Goal: Task Accomplishment & Management: Manage account settings

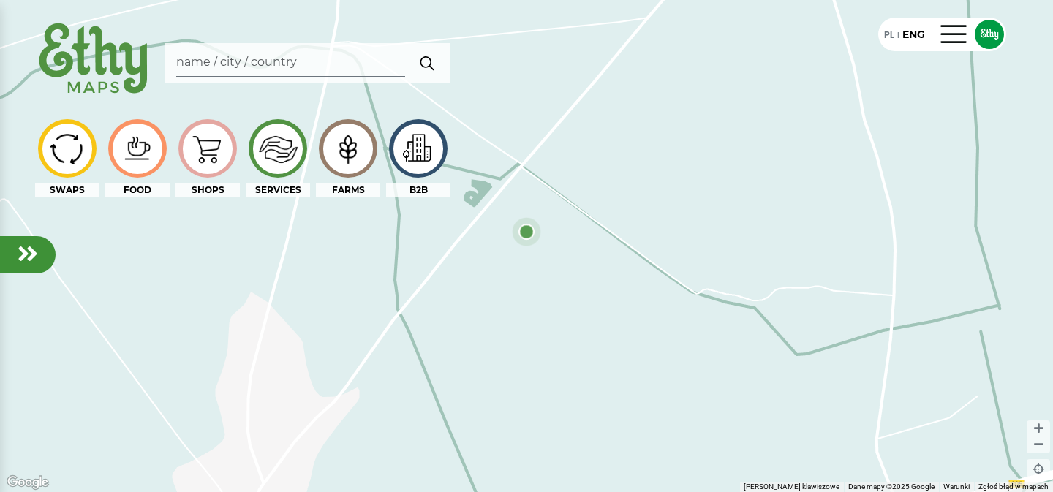
click at [29, 254] on em at bounding box center [28, 253] width 20 height 23
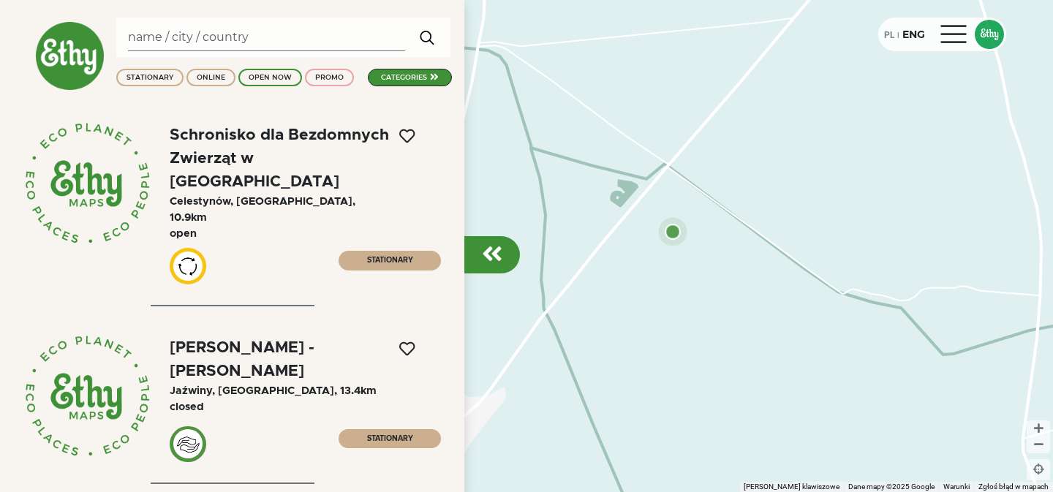
click at [965, 30] on div at bounding box center [954, 34] width 35 height 23
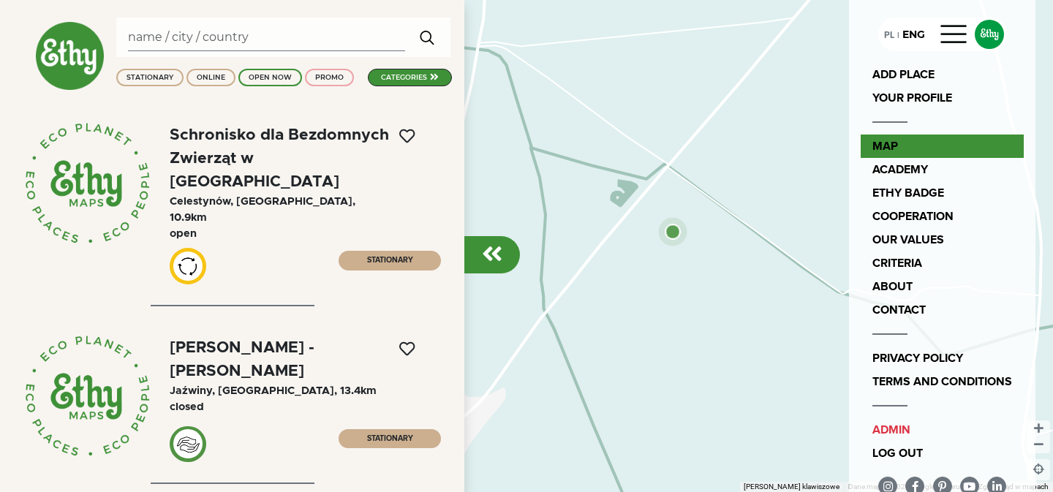
click at [905, 137] on link "map" at bounding box center [941, 146] width 163 height 23
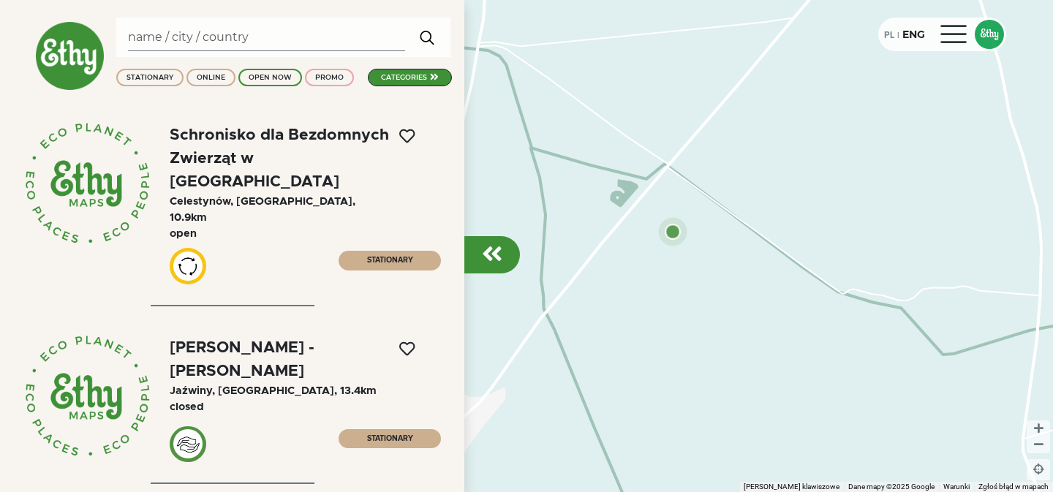
click at [961, 32] on div at bounding box center [954, 34] width 35 height 23
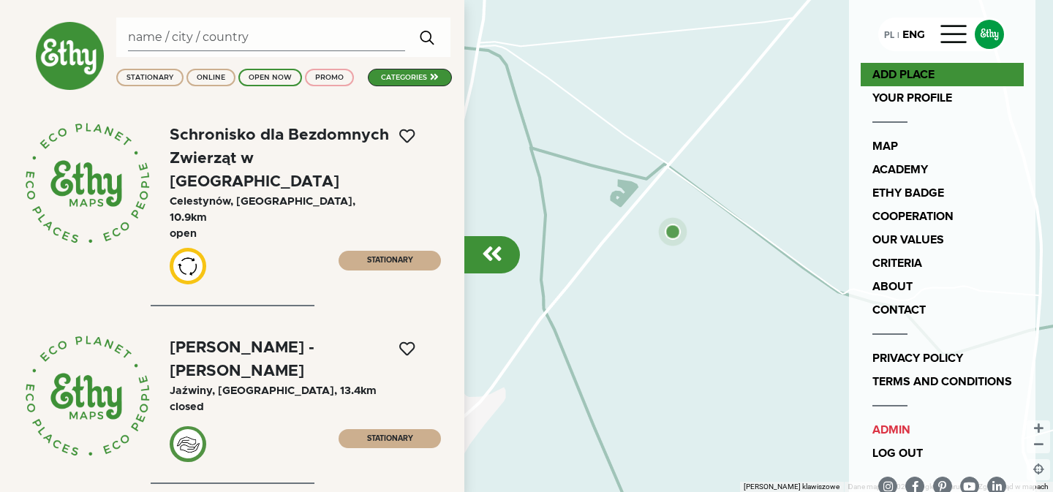
click at [942, 73] on link "ADD PLACE" at bounding box center [941, 74] width 163 height 23
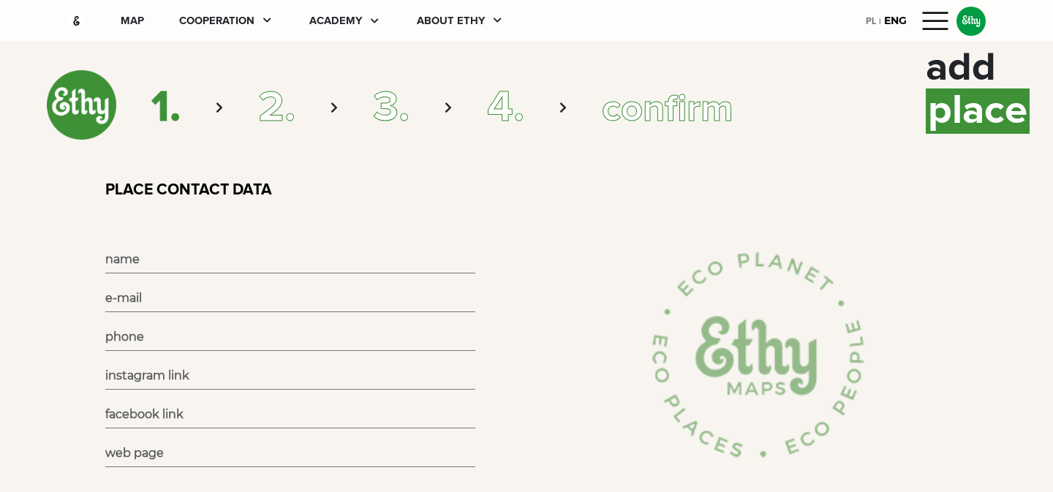
click at [253, 259] on input "text" at bounding box center [290, 259] width 370 height 27
click at [461, 217] on div "PLACE CONTACT DATA" at bounding box center [562, 208] width 930 height 54
click at [132, 26] on div "map" at bounding box center [132, 21] width 23 height 16
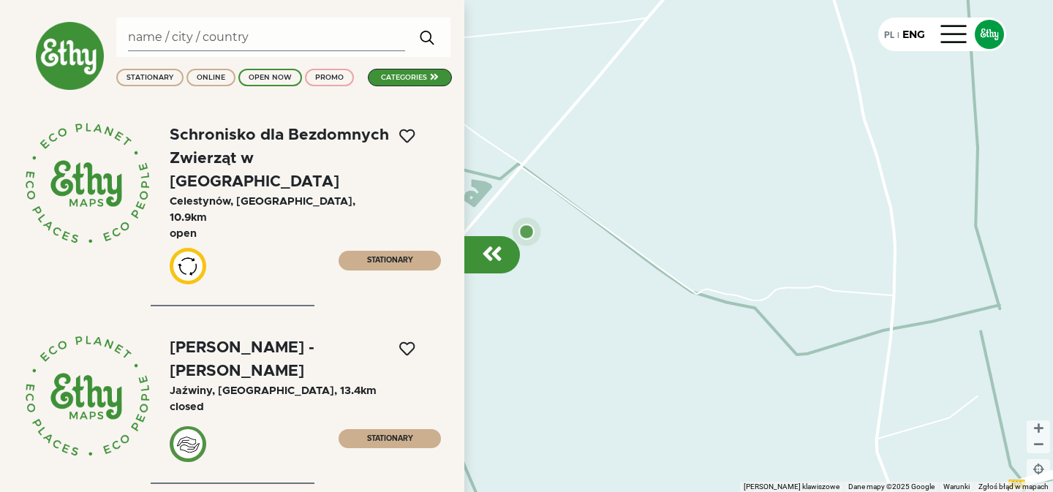
click at [480, 258] on div at bounding box center [492, 254] width 56 height 37
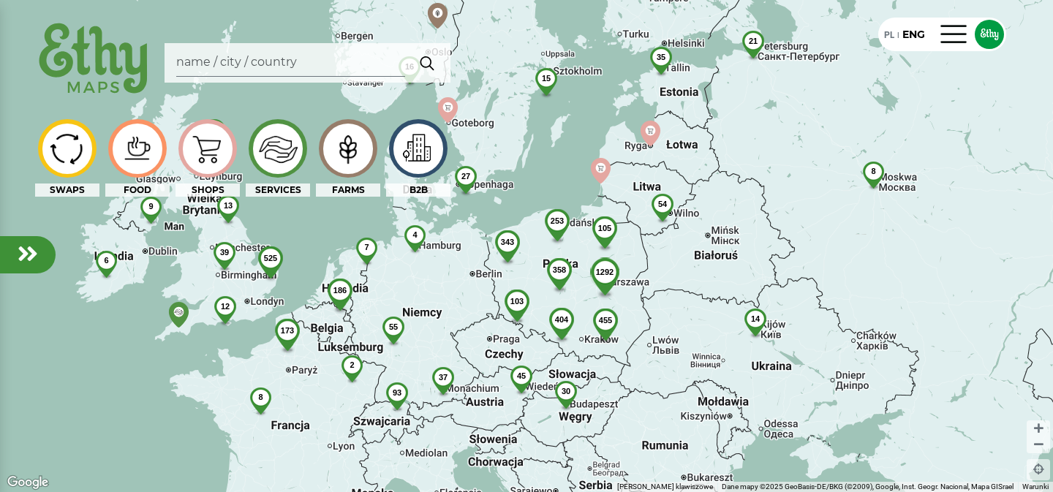
click at [600, 289] on img at bounding box center [604, 285] width 57 height 56
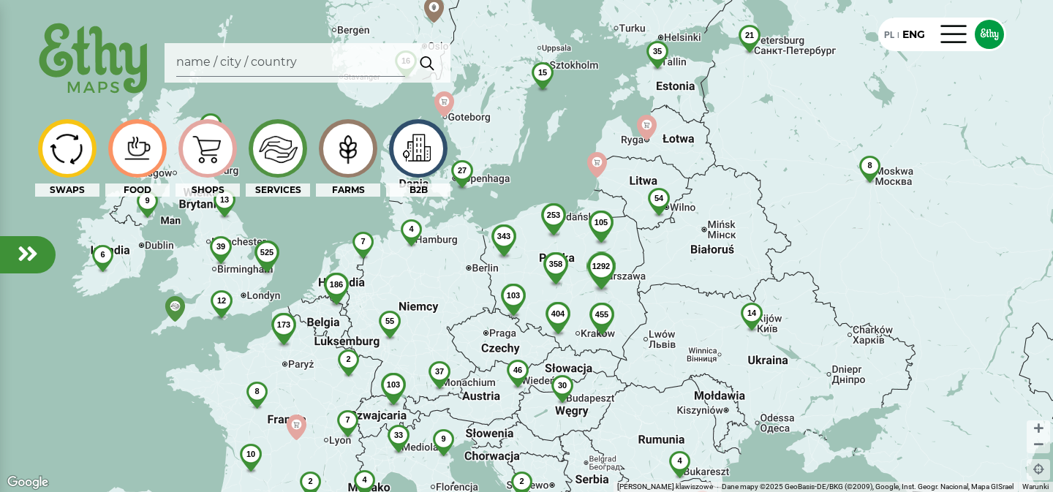
click at [553, 305] on div "404" at bounding box center [558, 313] width 48 height 23
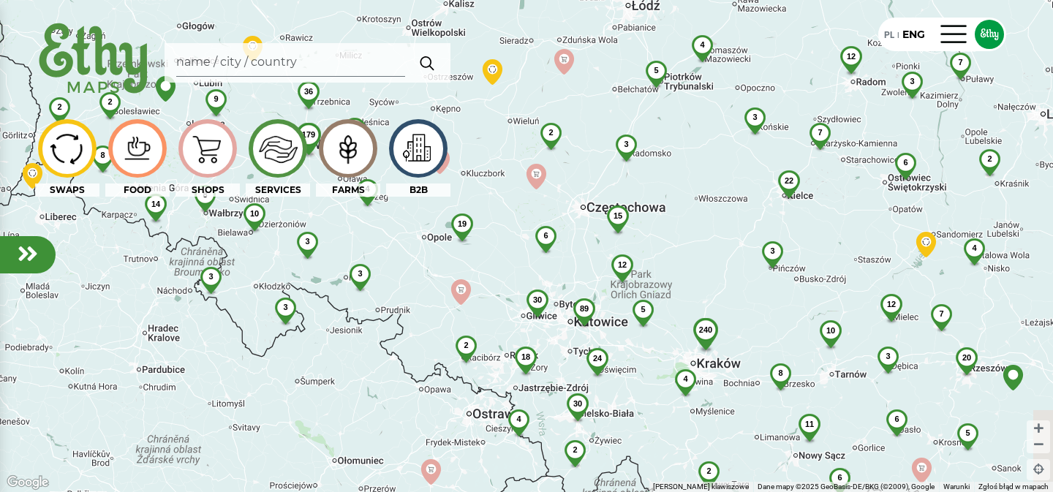
drag, startPoint x: 511, startPoint y: 202, endPoint x: 436, endPoint y: 294, distance: 118.5
click at [436, 294] on div "12 3 7 7 4 3 6 2 22 5 4 3 3 12 15 2 7 10 12 3 240 20 5 6 8 89 4 6 11 30 19 5 24…" at bounding box center [526, 246] width 1053 height 492
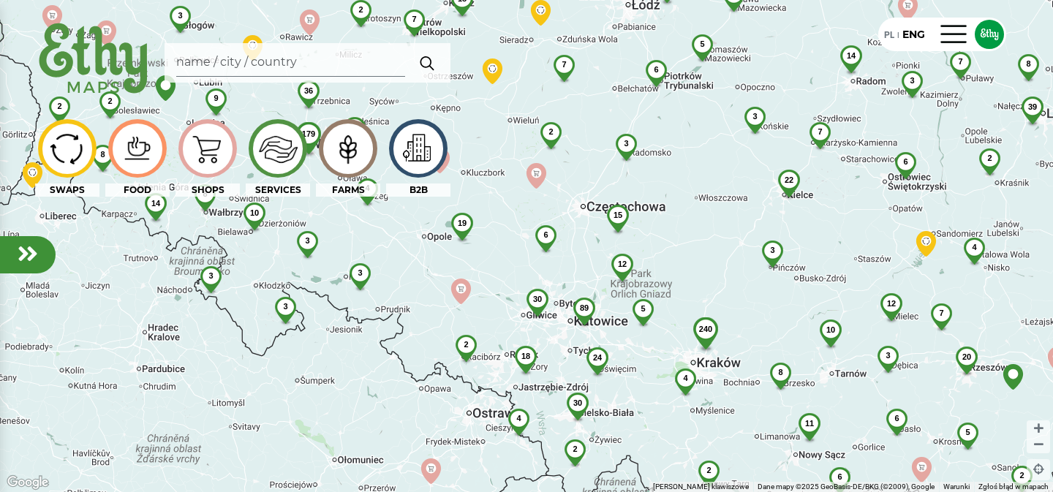
click at [521, 352] on span "18" at bounding box center [525, 356] width 9 height 9
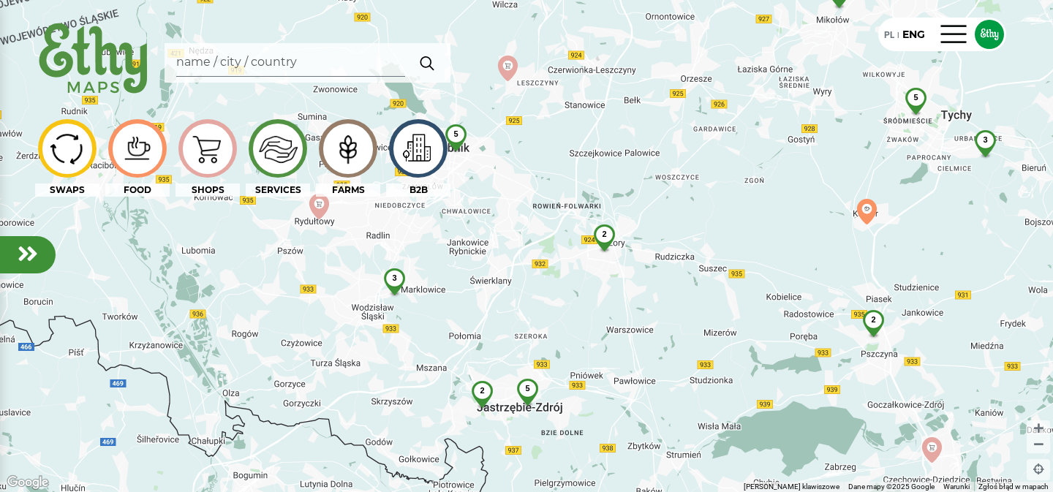
drag, startPoint x: 670, startPoint y: 298, endPoint x: 611, endPoint y: 345, distance: 75.5
click at [611, 345] on div "2 3 5 2 2 2 5 5 3 2 2" at bounding box center [526, 246] width 1053 height 492
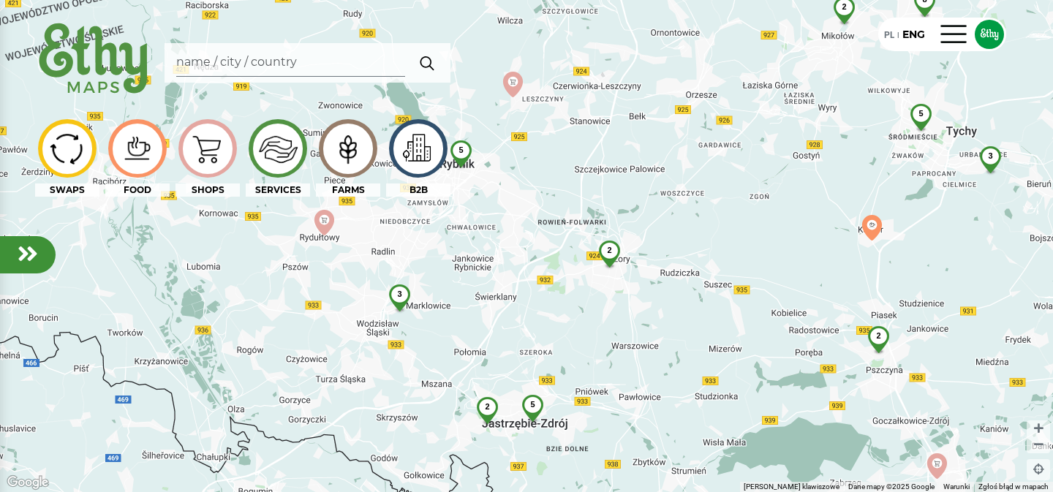
click at [615, 250] on div "2" at bounding box center [609, 251] width 39 height 20
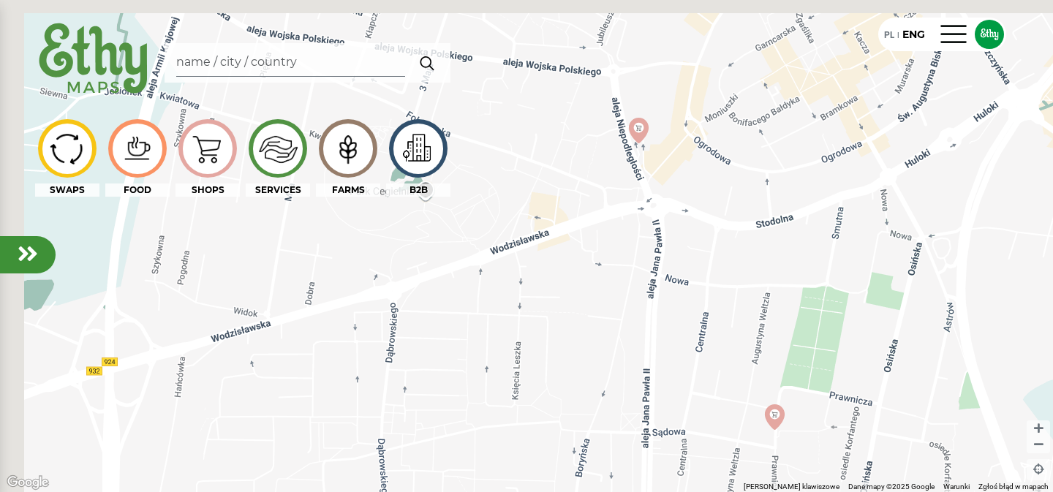
drag, startPoint x: 510, startPoint y: 135, endPoint x: 691, endPoint y: 151, distance: 181.3
click at [700, 155] on div at bounding box center [526, 246] width 1053 height 492
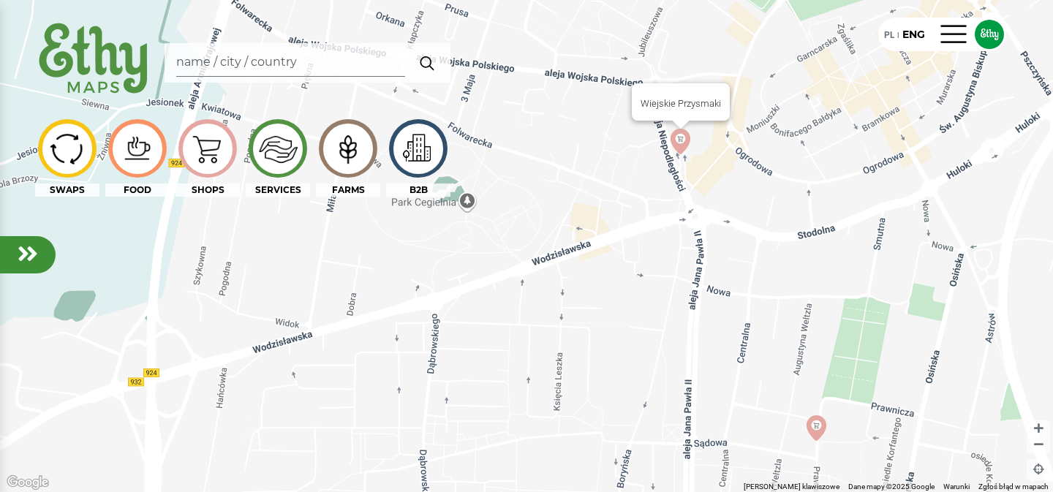
click at [684, 142] on img at bounding box center [680, 142] width 26 height 26
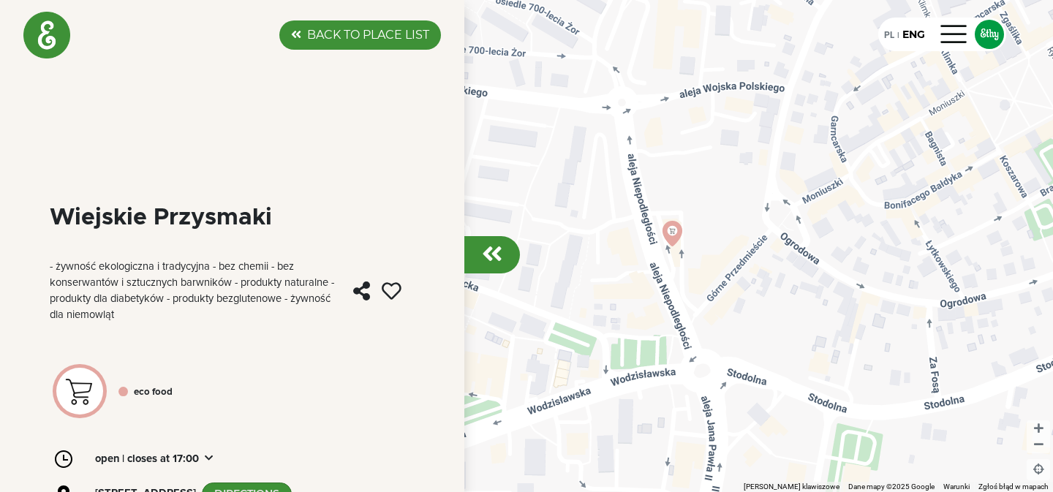
scroll to position [158, 0]
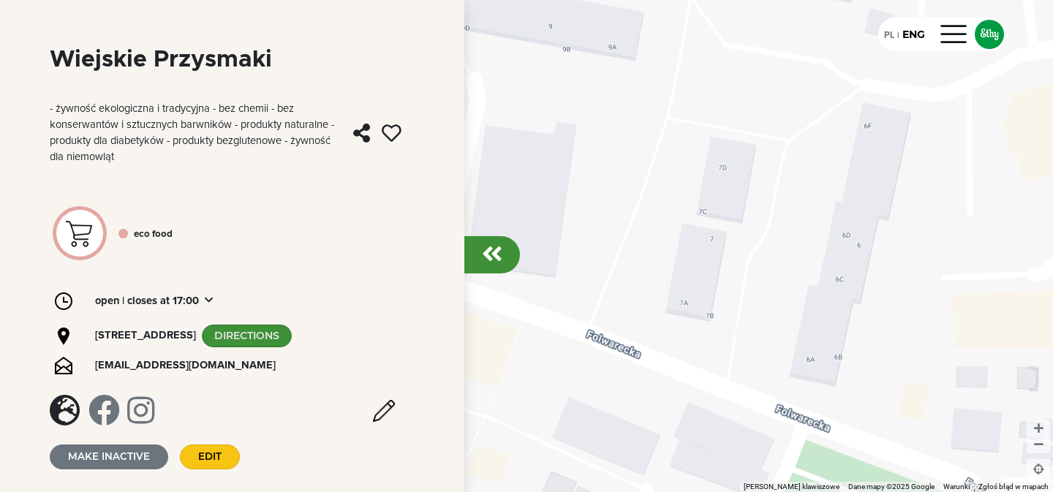
click at [490, 267] on div at bounding box center [492, 254] width 56 height 37
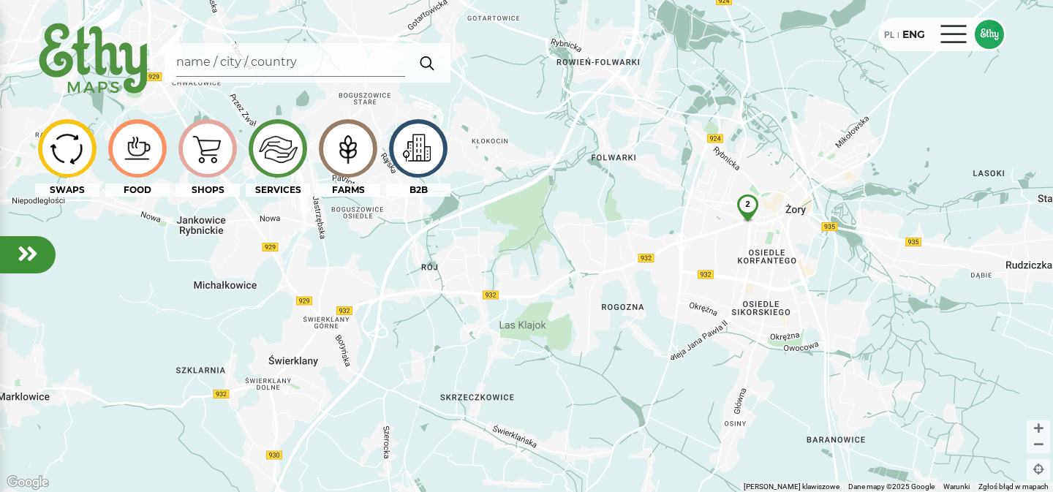
click at [948, 29] on div at bounding box center [954, 34] width 35 height 23
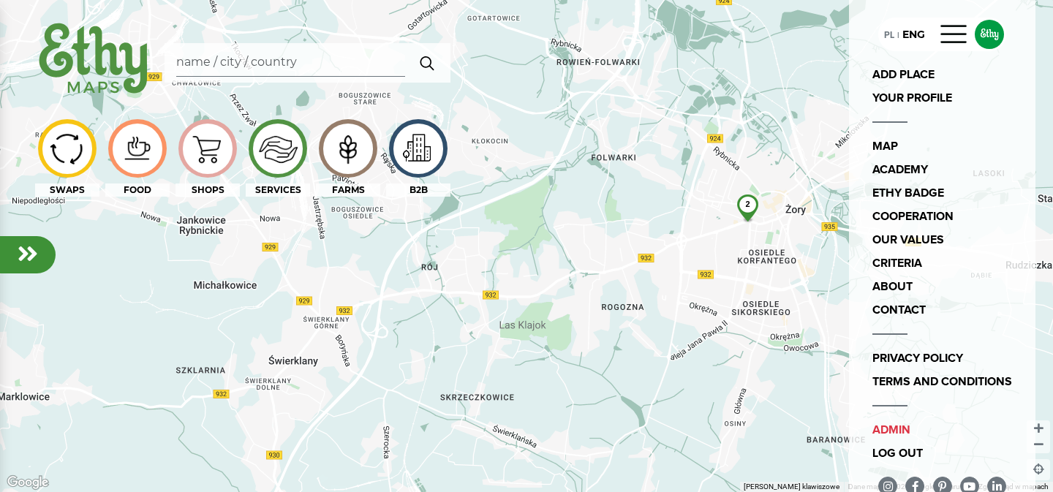
click at [352, 158] on img at bounding box center [347, 148] width 49 height 47
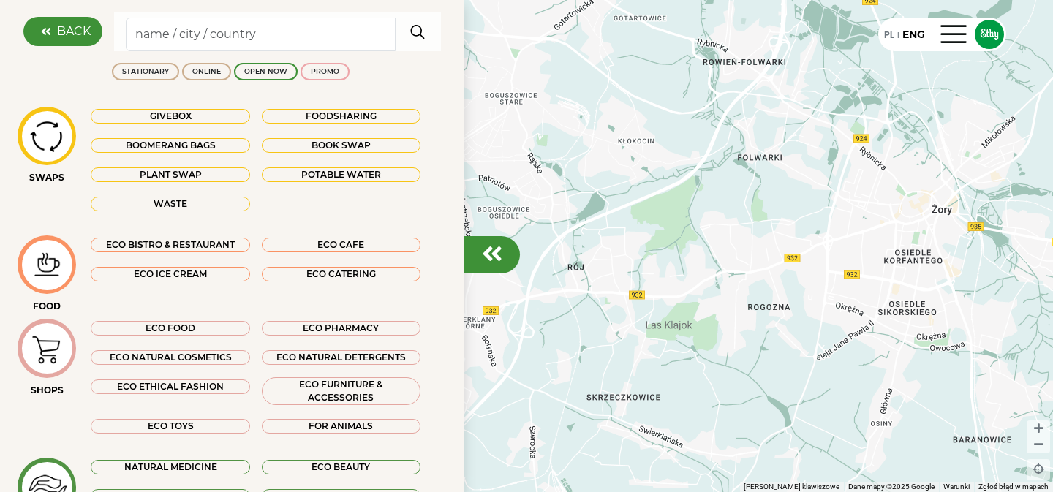
scroll to position [268, 0]
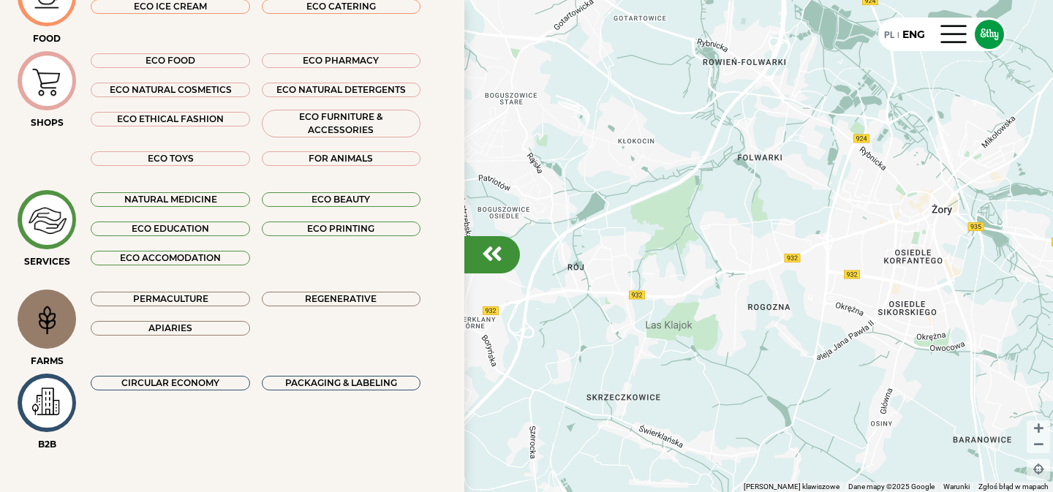
click at [186, 305] on div "Permaculture" at bounding box center [170, 299] width 159 height 15
click at [492, 247] on em at bounding box center [492, 253] width 20 height 23
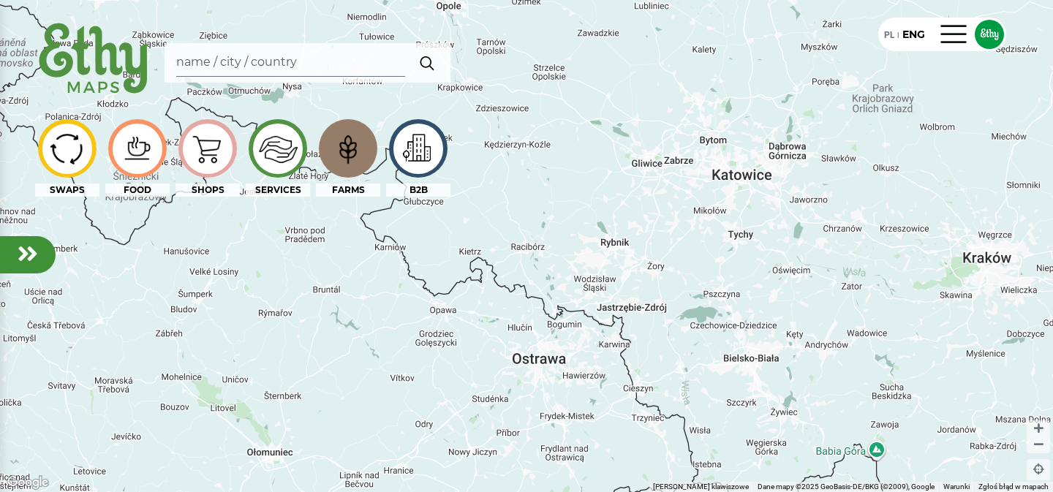
drag, startPoint x: 690, startPoint y: 194, endPoint x: 597, endPoint y: 314, distance: 152.7
click at [597, 315] on div "Aby korzystać z interfejsu, używaj klawiszy strzałek." at bounding box center [526, 246] width 1053 height 492
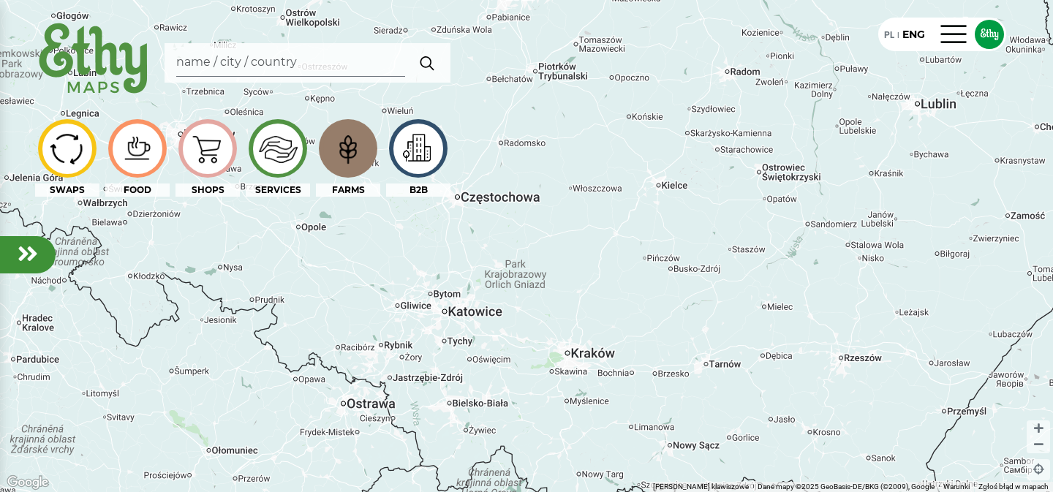
drag, startPoint x: 662, startPoint y: 299, endPoint x: 438, endPoint y: 338, distance: 227.2
click at [438, 338] on div "Aby korzystać z interfejsu, używaj klawiszy strzałek." at bounding box center [526, 246] width 1053 height 492
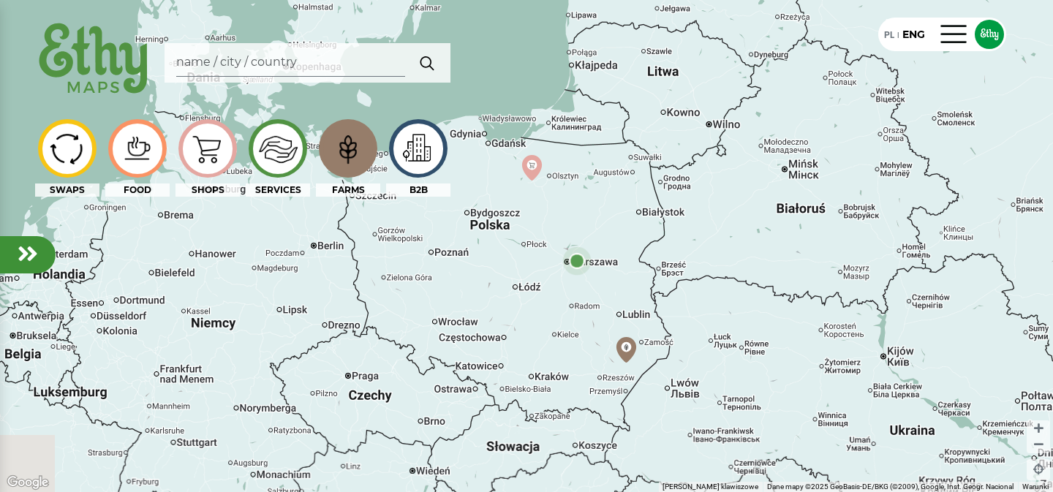
drag, startPoint x: 463, startPoint y: 292, endPoint x: 567, endPoint y: 349, distance: 118.4
click at [567, 350] on div "Aby korzystać z interfejsu, używaj klawiszy strzałek." at bounding box center [526, 246] width 1053 height 492
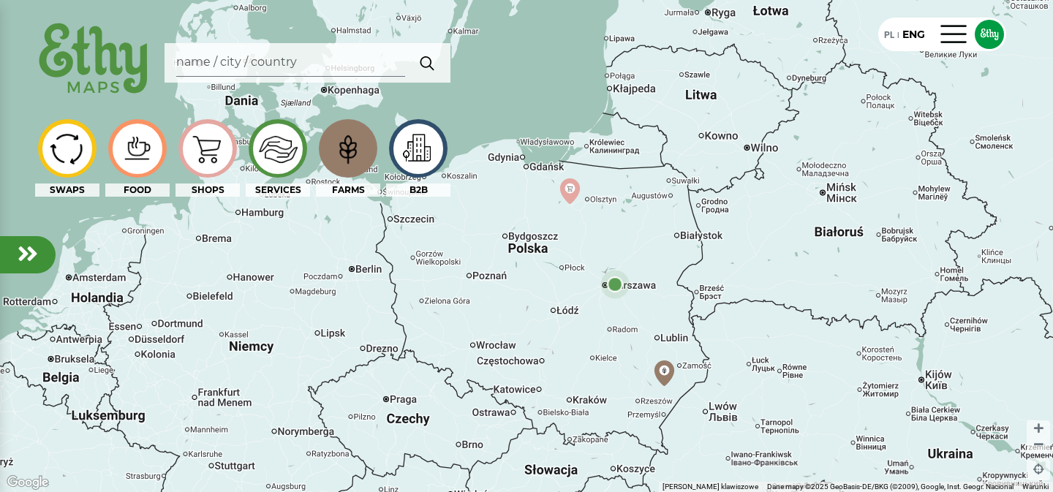
click at [354, 154] on img at bounding box center [347, 148] width 49 height 47
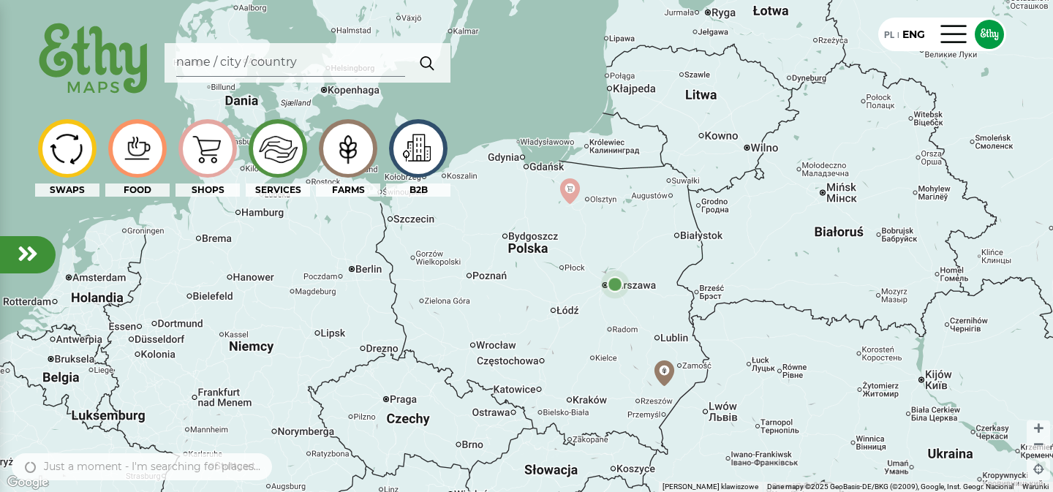
click at [19, 257] on em at bounding box center [28, 253] width 20 height 23
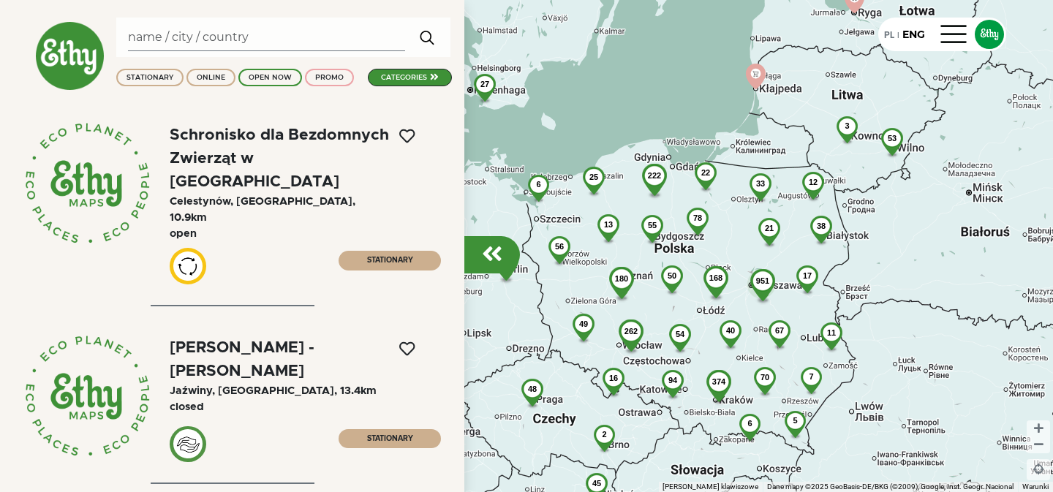
click at [491, 259] on em at bounding box center [492, 253] width 20 height 23
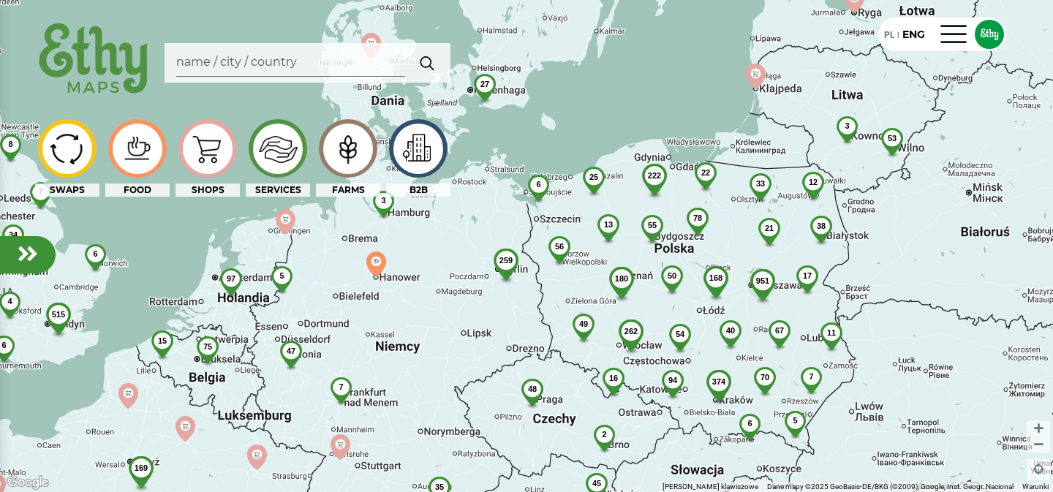
click at [350, 154] on img at bounding box center [347, 148] width 49 height 47
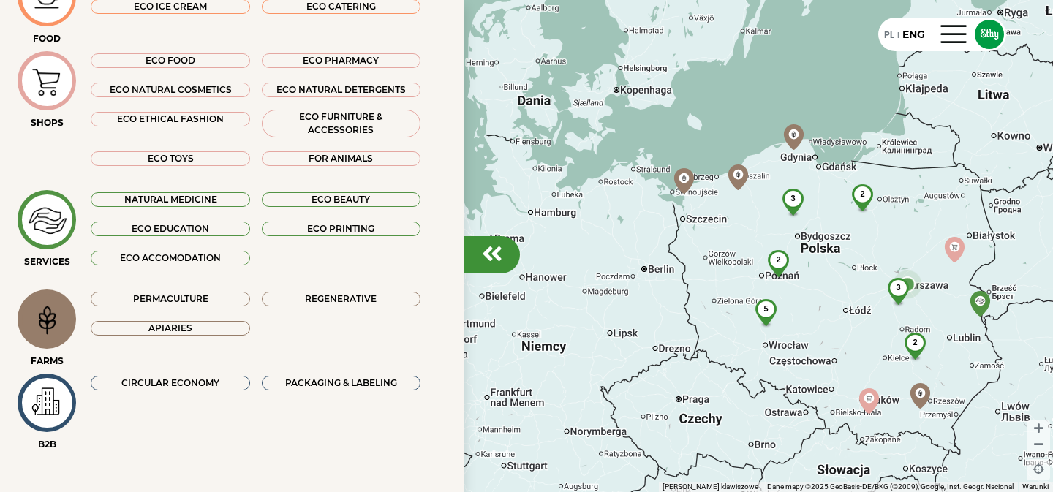
click at [56, 317] on img at bounding box center [47, 319] width 49 height 47
click at [43, 316] on img at bounding box center [47, 319] width 49 height 47
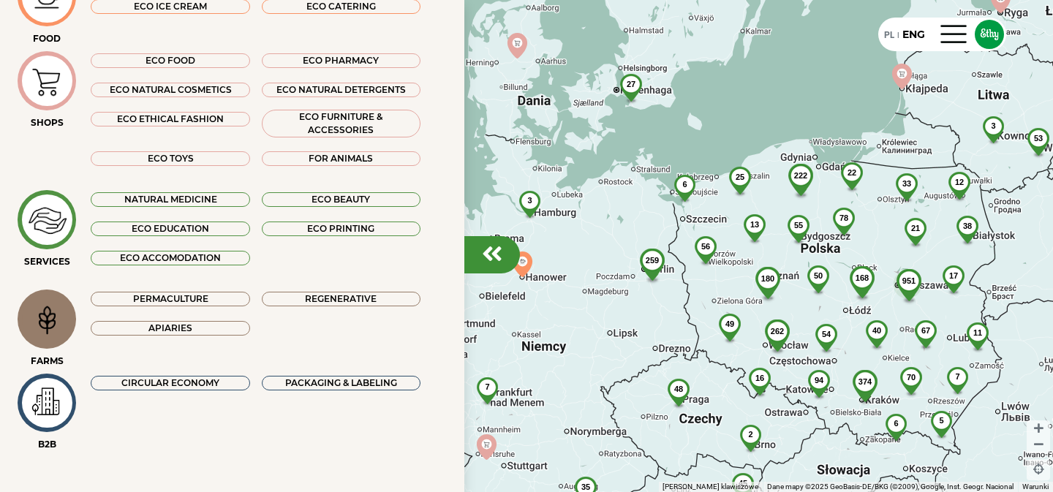
click at [495, 260] on em at bounding box center [492, 253] width 20 height 23
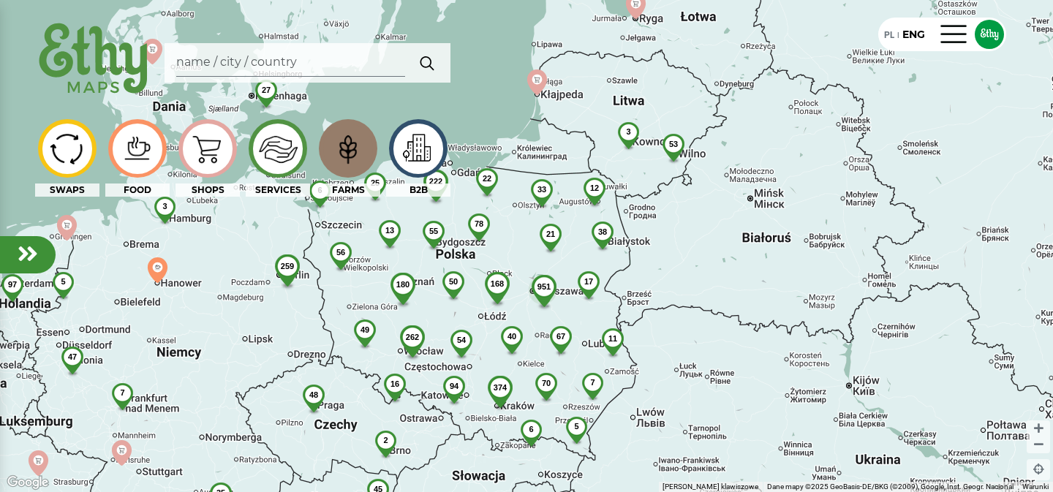
drag, startPoint x: 697, startPoint y: 300, endPoint x: 328, endPoint y: 306, distance: 369.3
click at [327, 306] on div "Aby korzystać z interfejsu, używaj klawiszy strzałek. 951 168 67 17 40 21 11 38…" at bounding box center [526, 246] width 1053 height 492
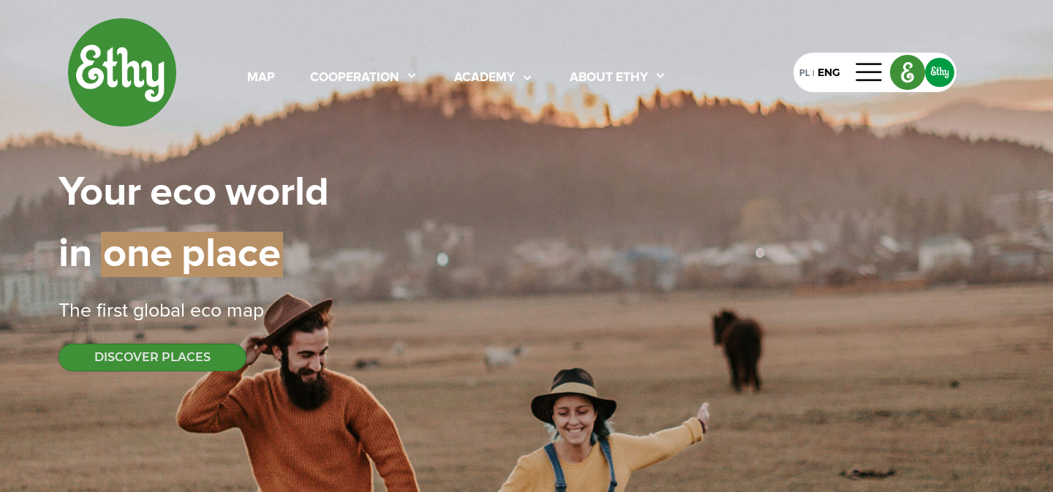
select select
click at [253, 77] on div "map" at bounding box center [261, 78] width 28 height 19
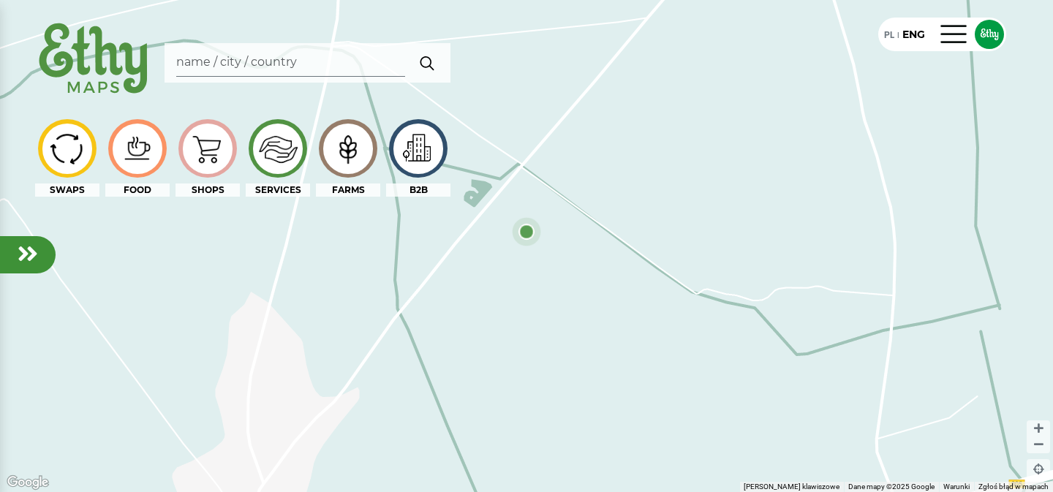
click at [353, 136] on img at bounding box center [347, 148] width 49 height 47
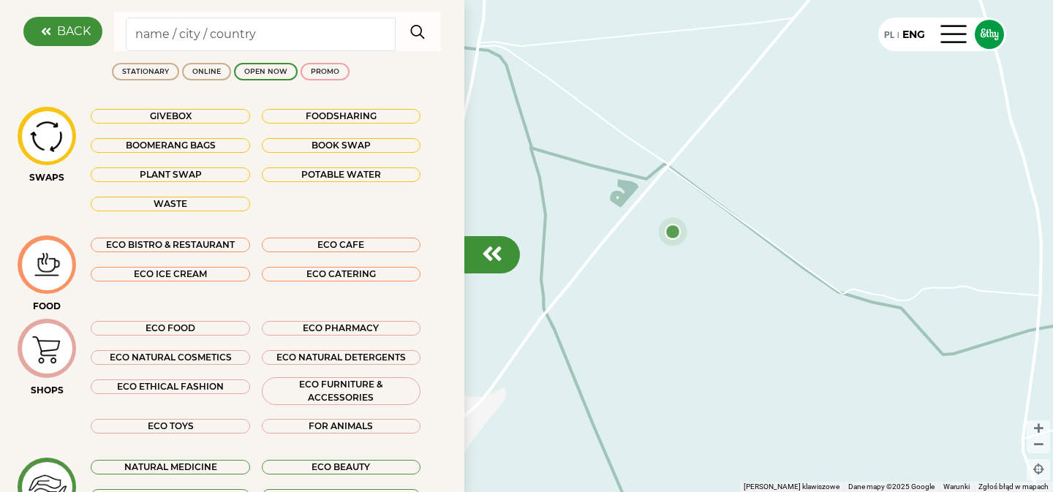
scroll to position [268, 0]
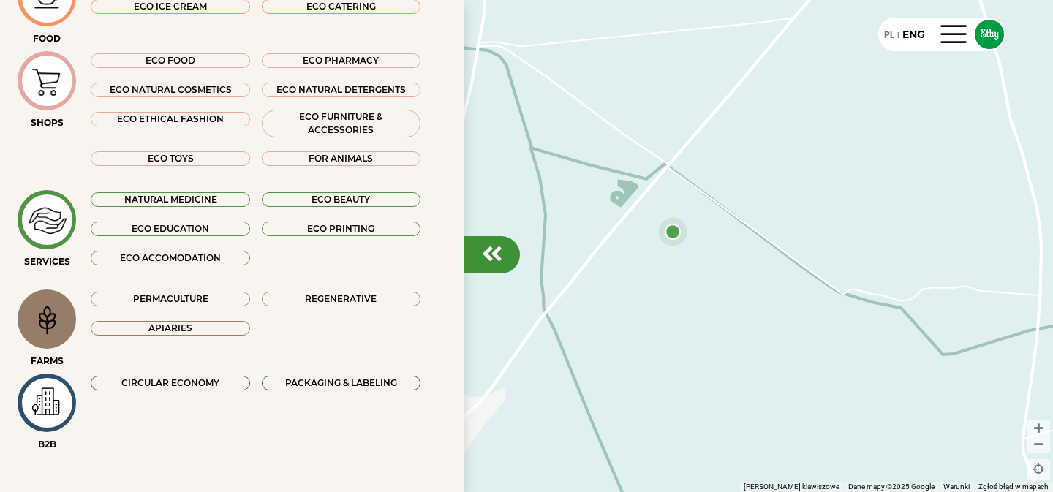
click at [482, 261] on em at bounding box center [492, 253] width 20 height 23
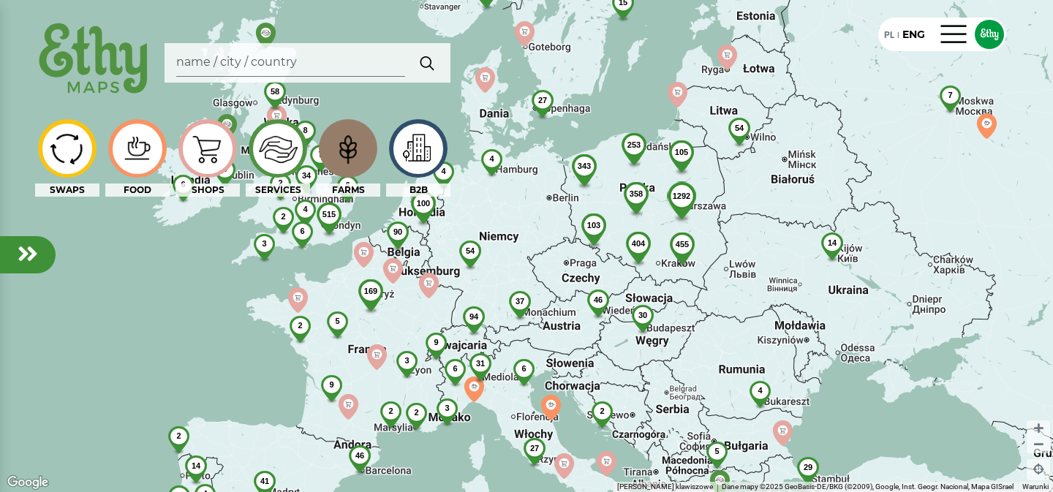
drag, startPoint x: 735, startPoint y: 235, endPoint x: 654, endPoint y: 252, distance: 82.9
click at [658, 252] on div "455" at bounding box center [682, 243] width 48 height 23
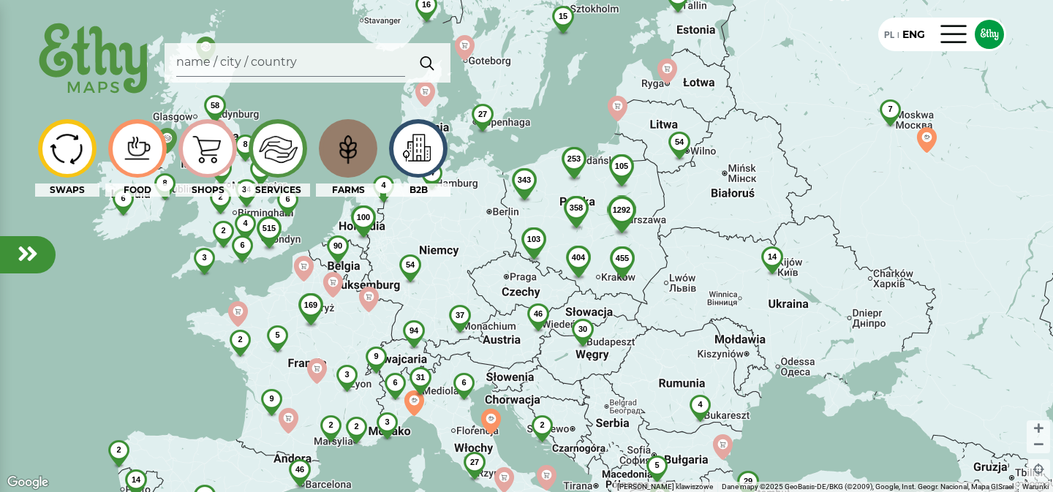
click at [350, 152] on img at bounding box center [347, 148] width 49 height 47
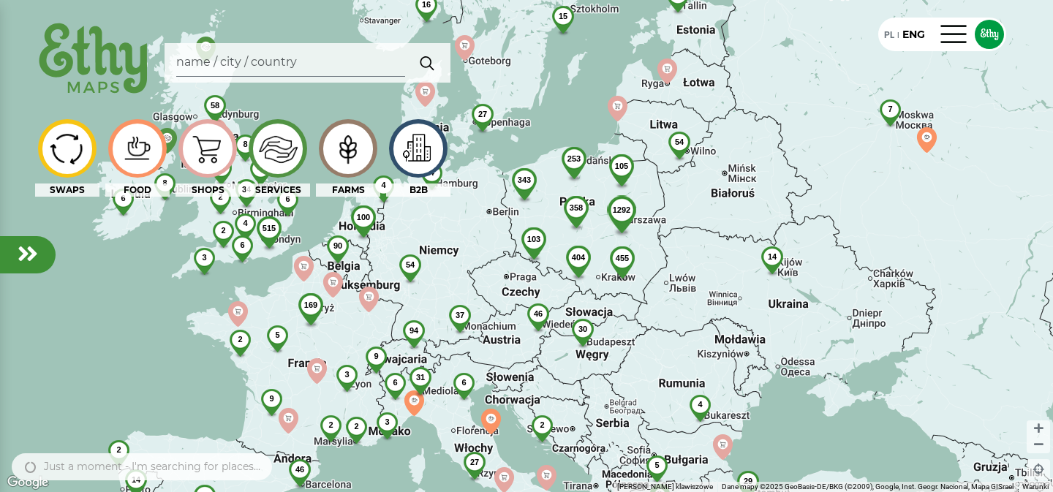
click at [350, 152] on img at bounding box center [347, 148] width 49 height 47
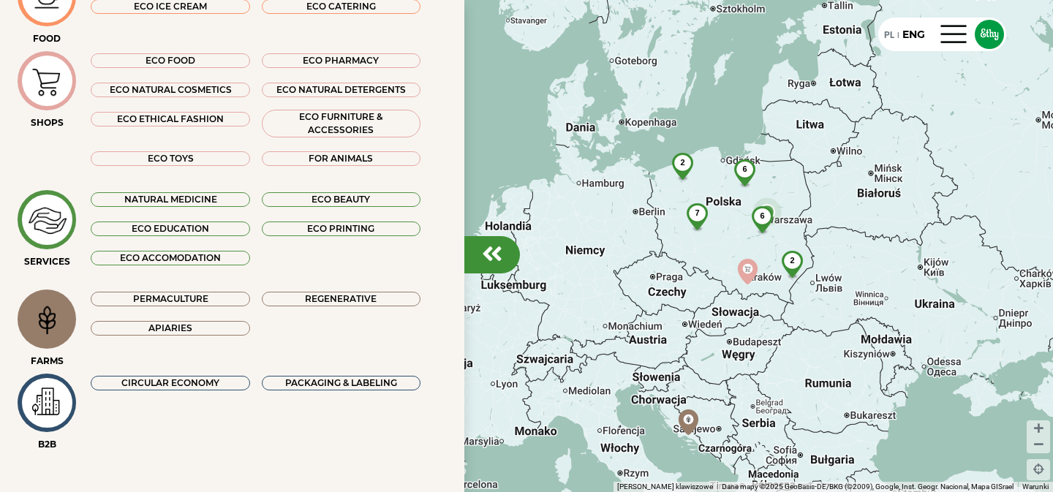
click at [767, 216] on div "6" at bounding box center [762, 216] width 39 height 20
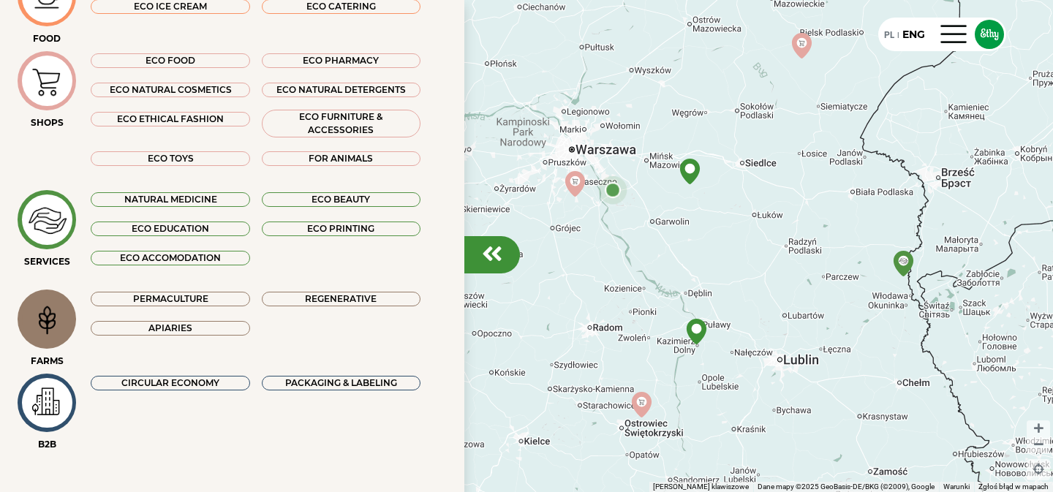
drag, startPoint x: 642, startPoint y: 243, endPoint x: 861, endPoint y: 234, distance: 219.5
click at [861, 234] on div at bounding box center [526, 246] width 1053 height 492
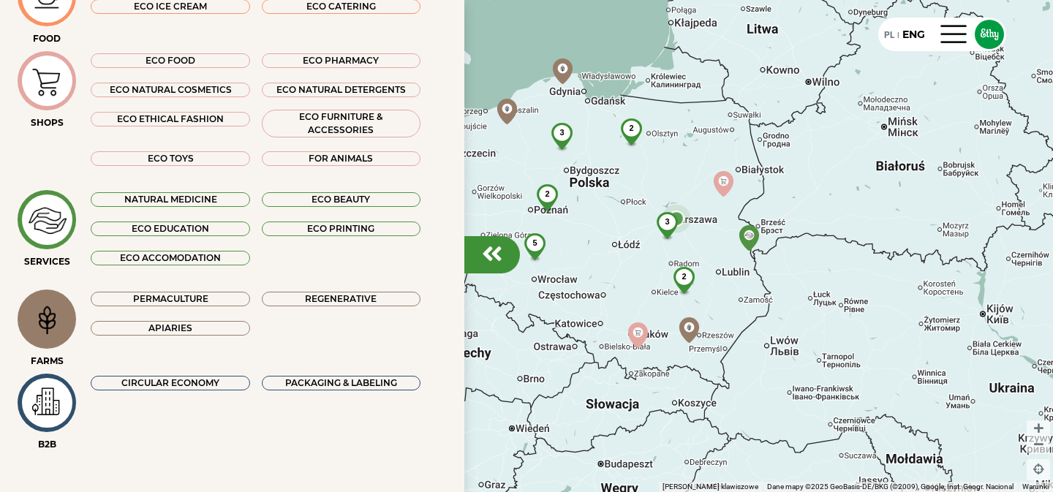
drag, startPoint x: 565, startPoint y: 202, endPoint x: 605, endPoint y: 232, distance: 50.0
click at [605, 233] on div "3 2 2 2 3 5" at bounding box center [526, 246] width 1053 height 492
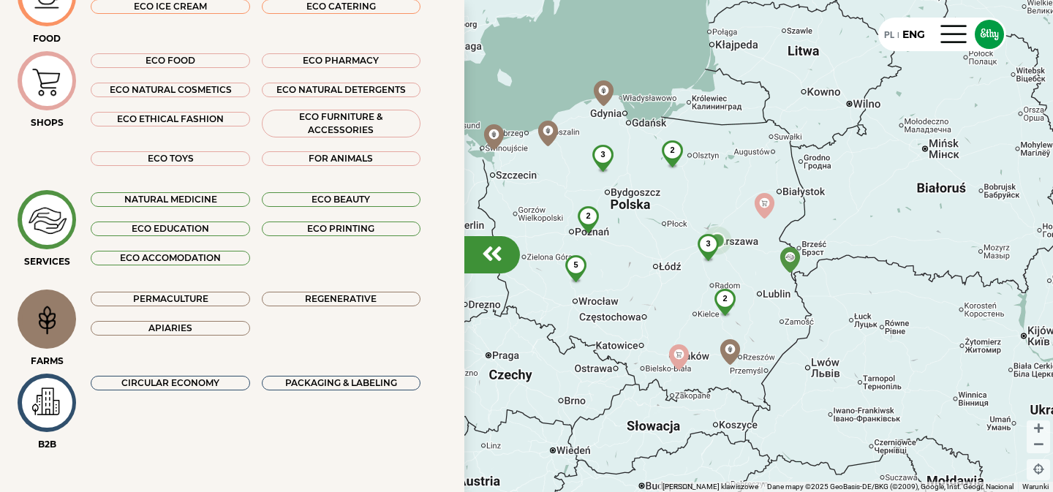
drag, startPoint x: 605, startPoint y: 232, endPoint x: 647, endPoint y: 257, distance: 49.2
click at [648, 257] on div "3 2 2 2 3 5" at bounding box center [526, 246] width 1053 height 492
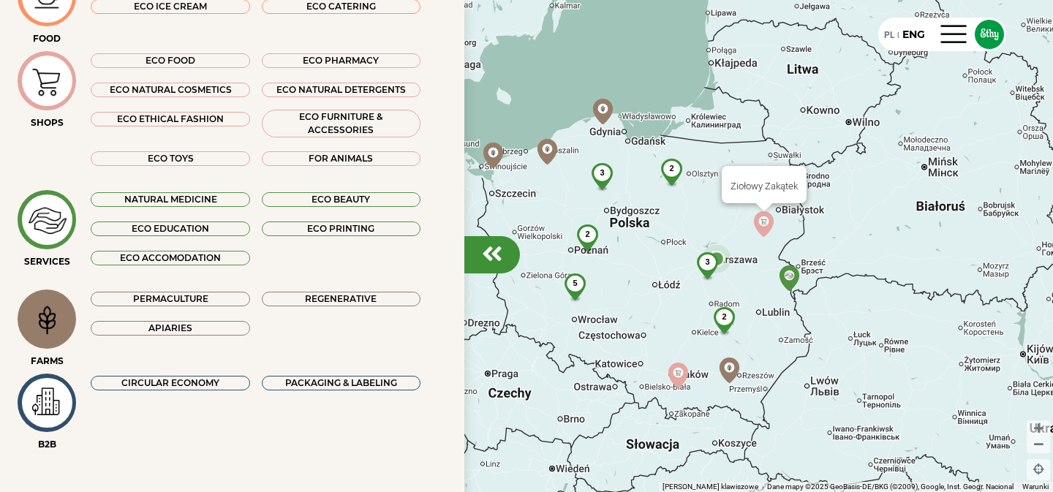
click at [768, 229] on img at bounding box center [764, 224] width 26 height 26
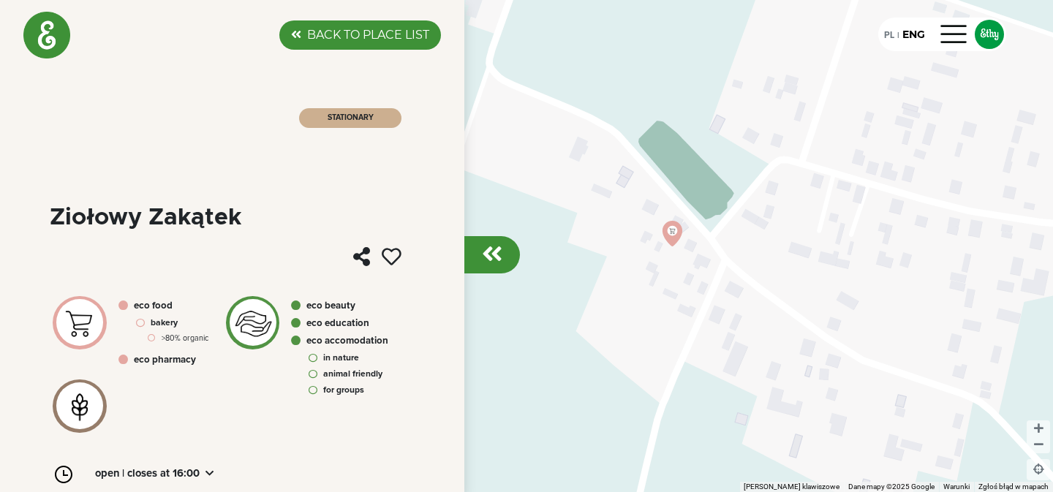
click at [486, 252] on em at bounding box center [492, 253] width 20 height 23
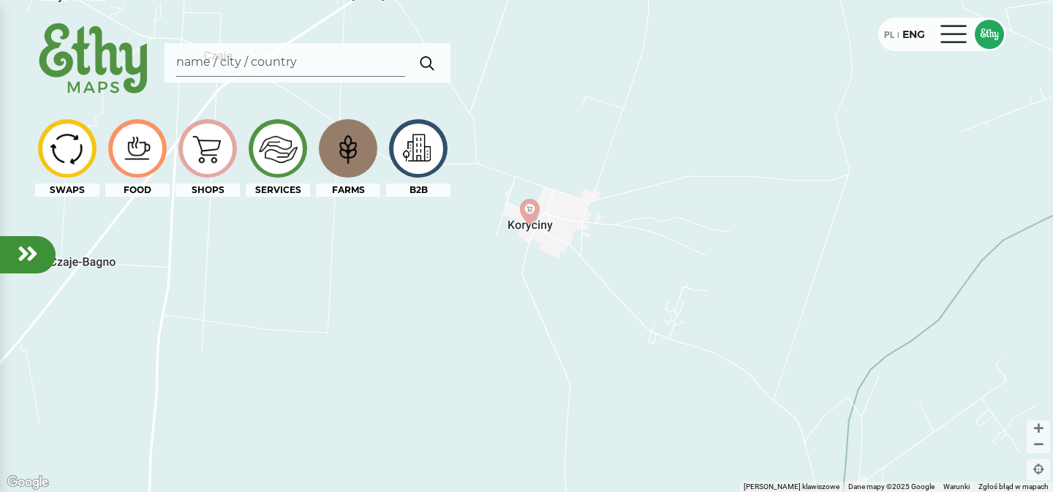
click at [957, 39] on div at bounding box center [954, 34] width 35 height 23
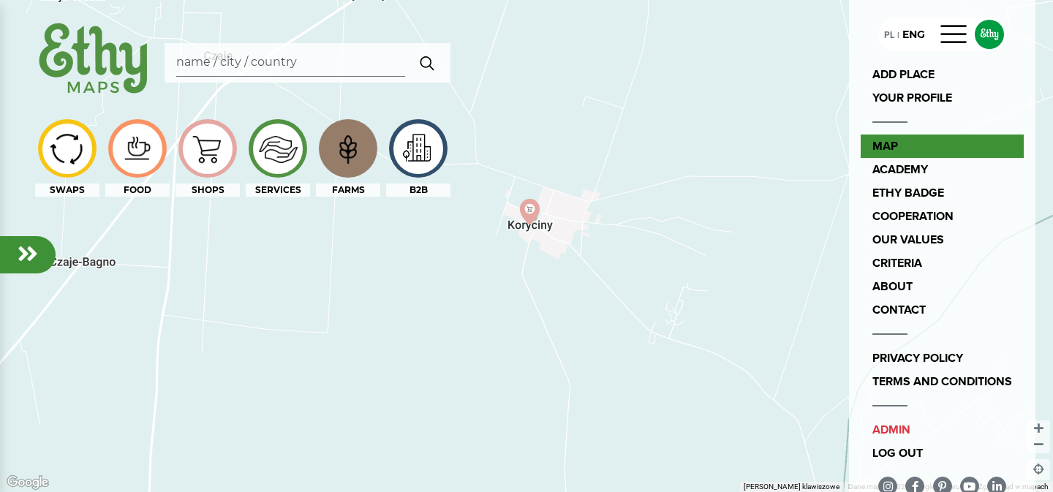
click at [896, 148] on link "map" at bounding box center [941, 146] width 163 height 23
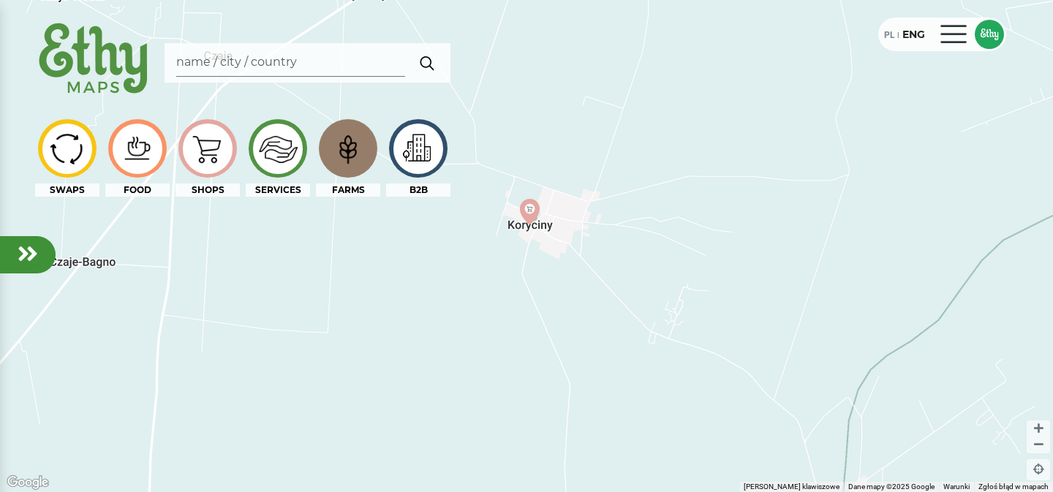
click at [955, 45] on div at bounding box center [954, 34] width 35 height 23
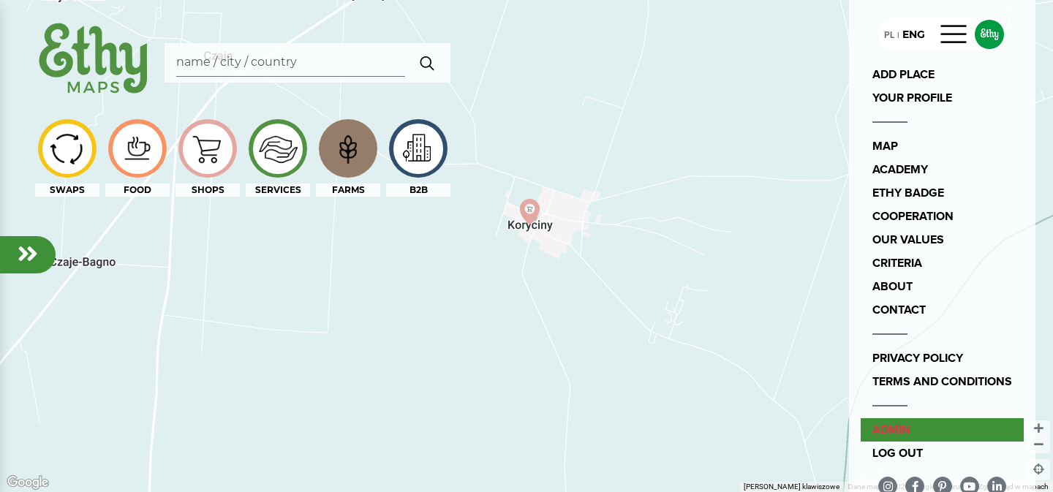
click at [923, 421] on link "admin" at bounding box center [941, 429] width 163 height 23
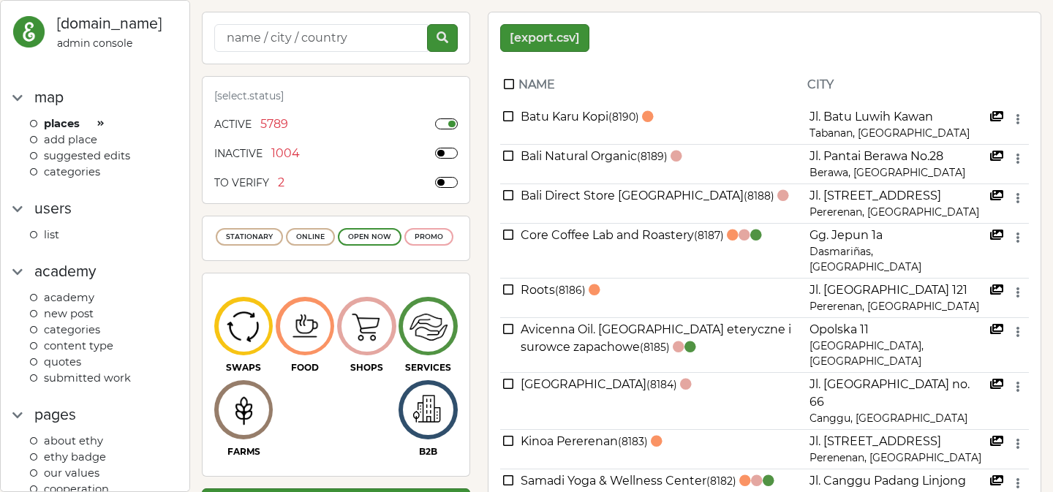
click at [654, 28] on div "[export.csv]" at bounding box center [764, 38] width 546 height 28
click at [79, 169] on span "categories" at bounding box center [72, 171] width 56 height 13
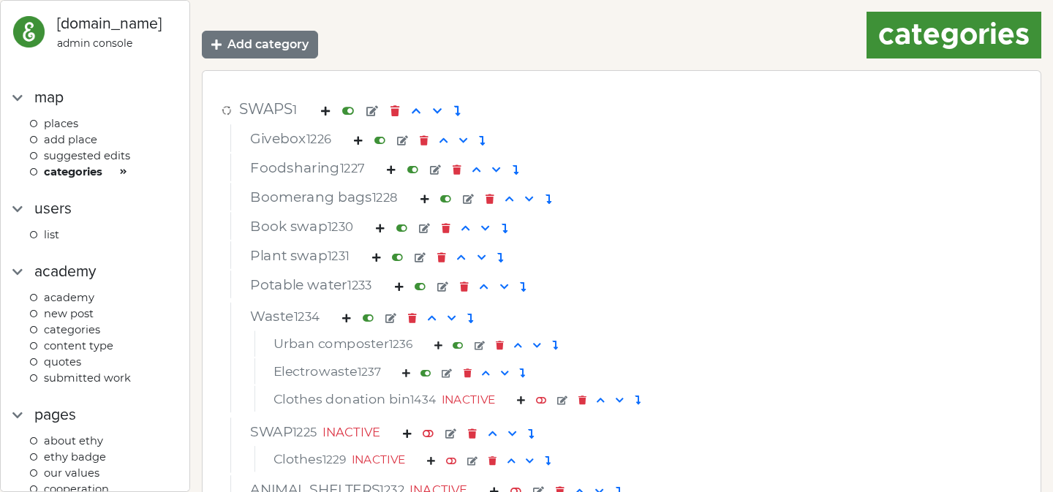
click at [64, 121] on span "Places" at bounding box center [61, 123] width 34 height 13
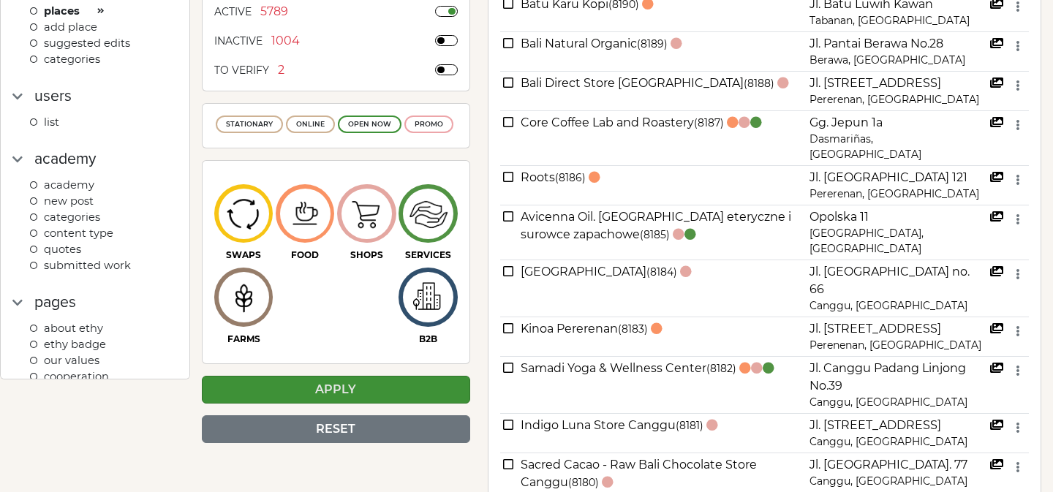
scroll to position [114, 0]
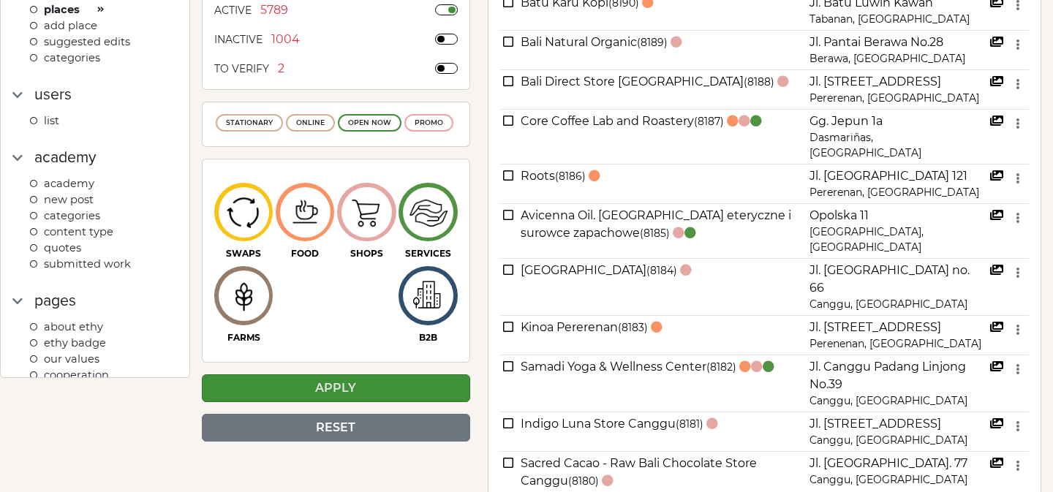
click at [246, 291] on img at bounding box center [243, 296] width 49 height 47
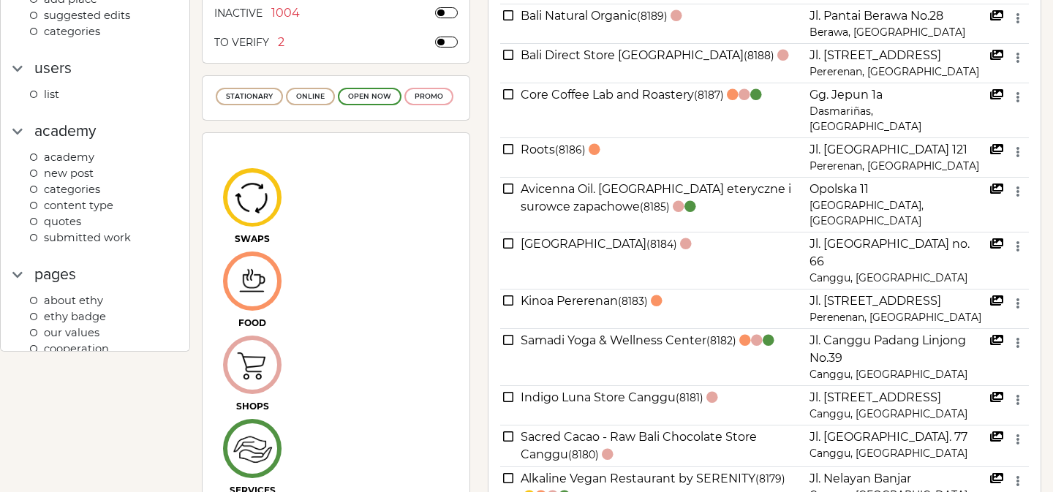
scroll to position [440, 0]
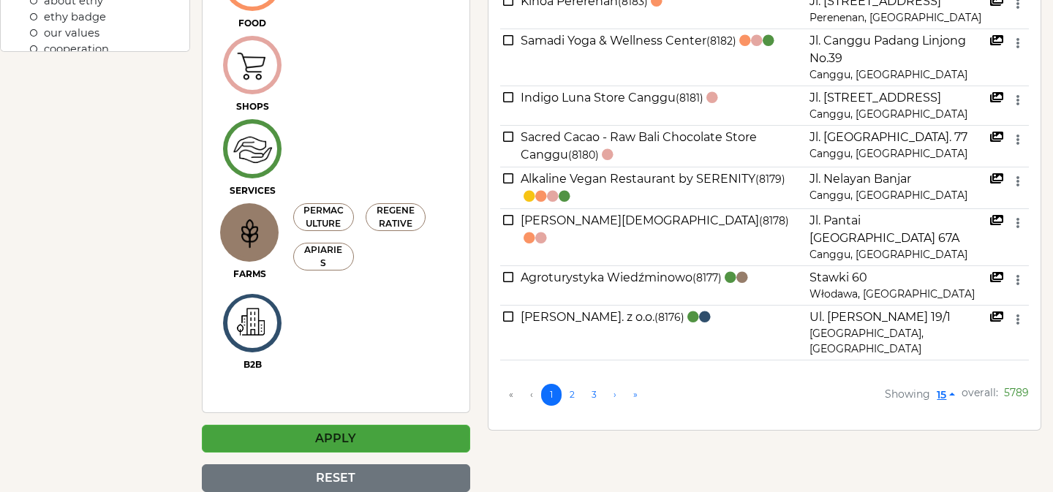
click at [360, 436] on div "APPLY" at bounding box center [336, 439] width 268 height 28
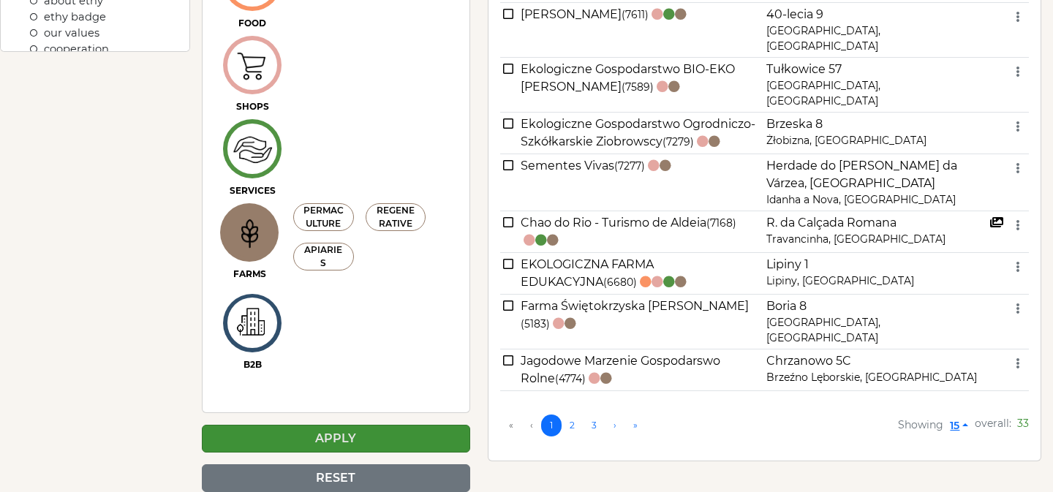
click at [1026, 417] on span "33" at bounding box center [1023, 423] width 12 height 13
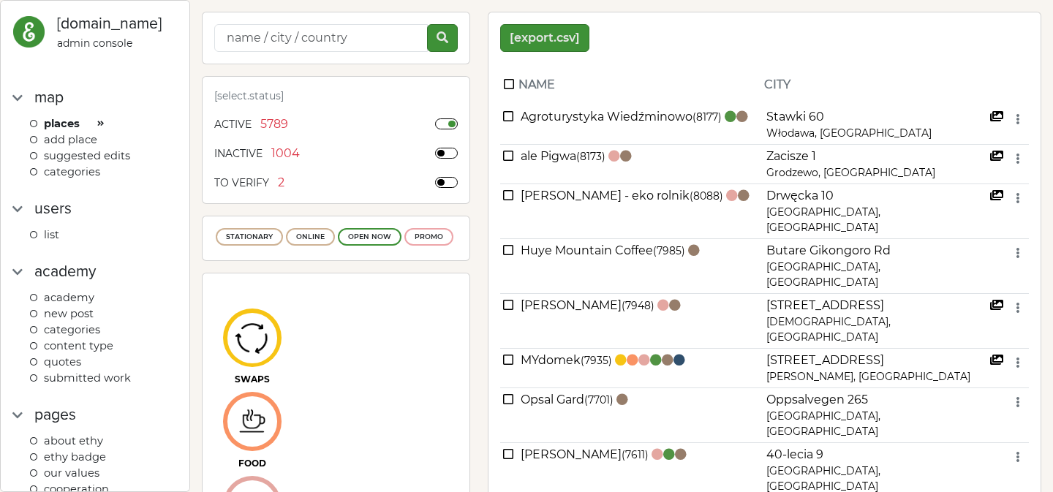
click at [30, 26] on img at bounding box center [28, 31] width 33 height 33
select select
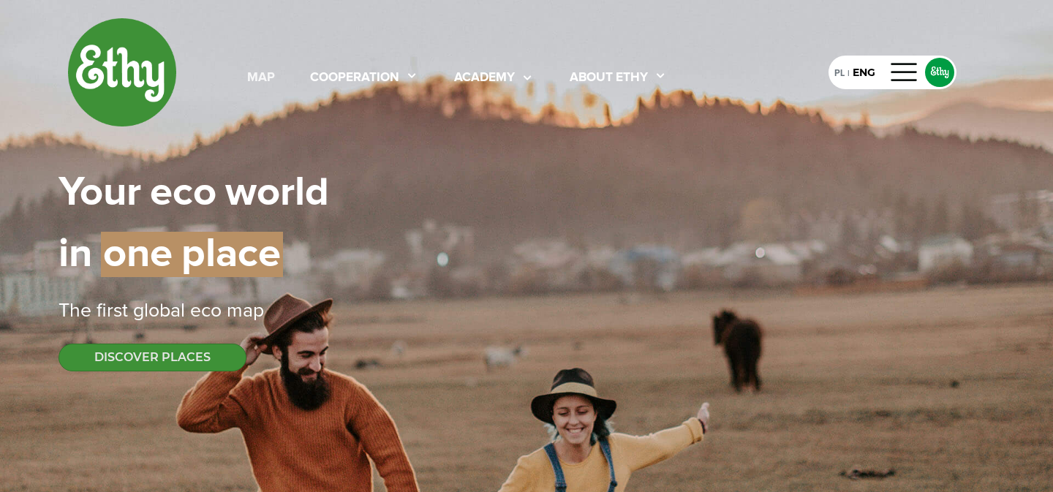
click at [255, 79] on div "map" at bounding box center [261, 78] width 28 height 19
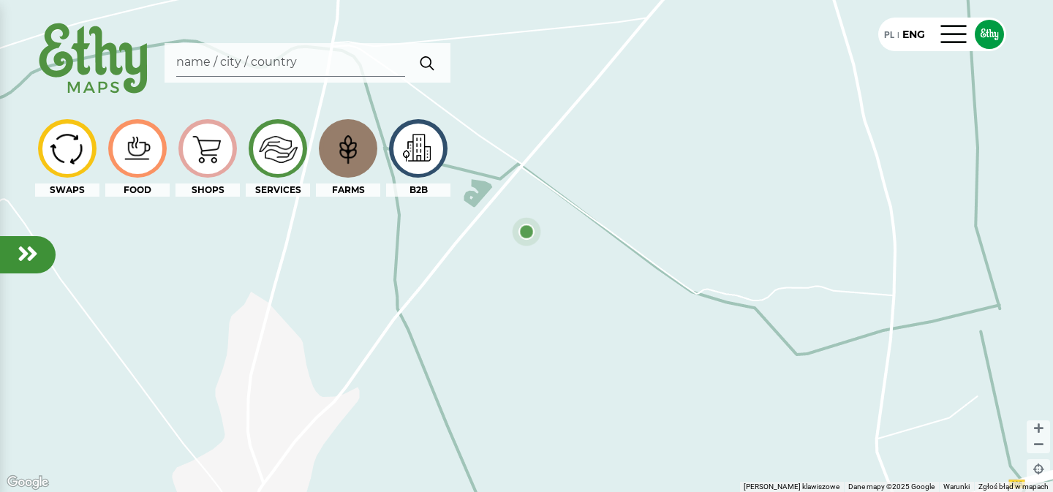
click at [1, 252] on div at bounding box center [28, 254] width 56 height 37
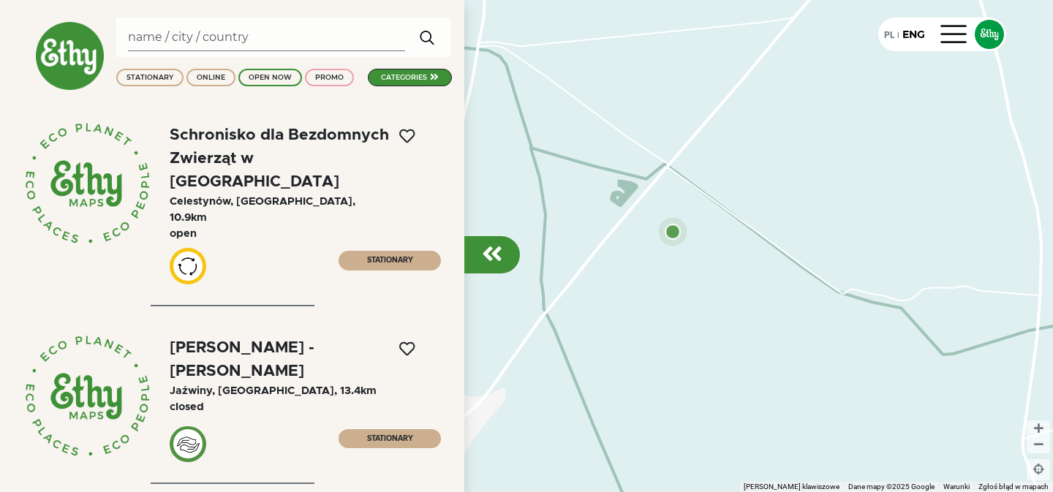
click at [495, 254] on em at bounding box center [492, 253] width 20 height 23
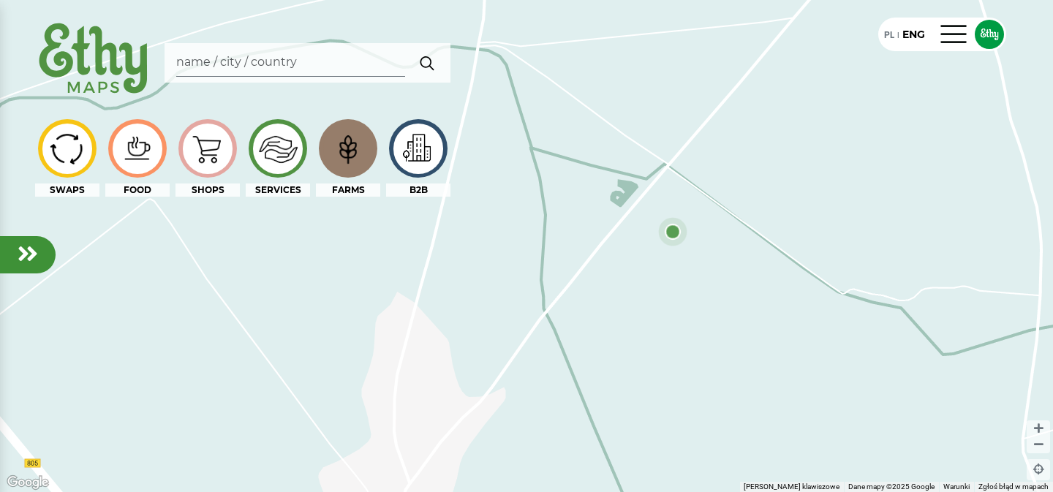
click at [348, 142] on img at bounding box center [347, 148] width 49 height 47
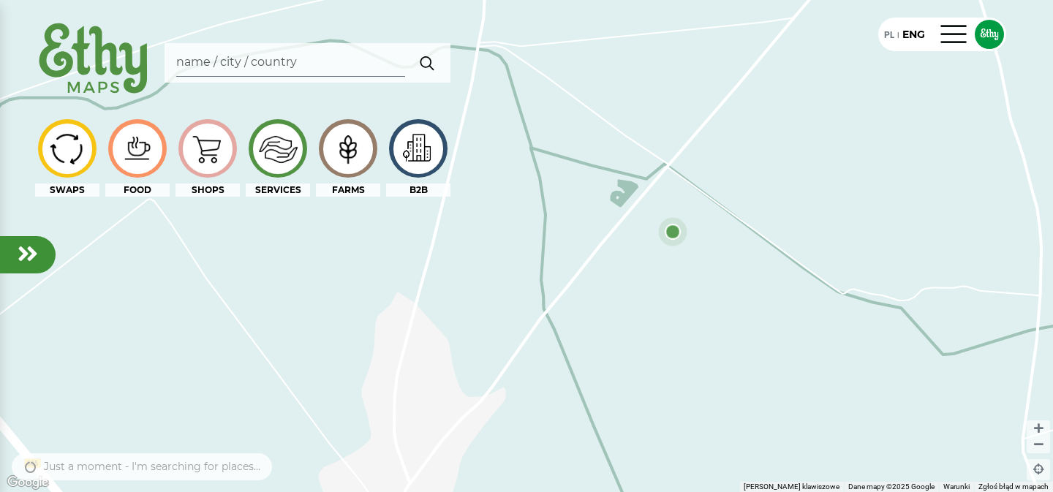
click at [348, 142] on img at bounding box center [347, 148] width 49 height 47
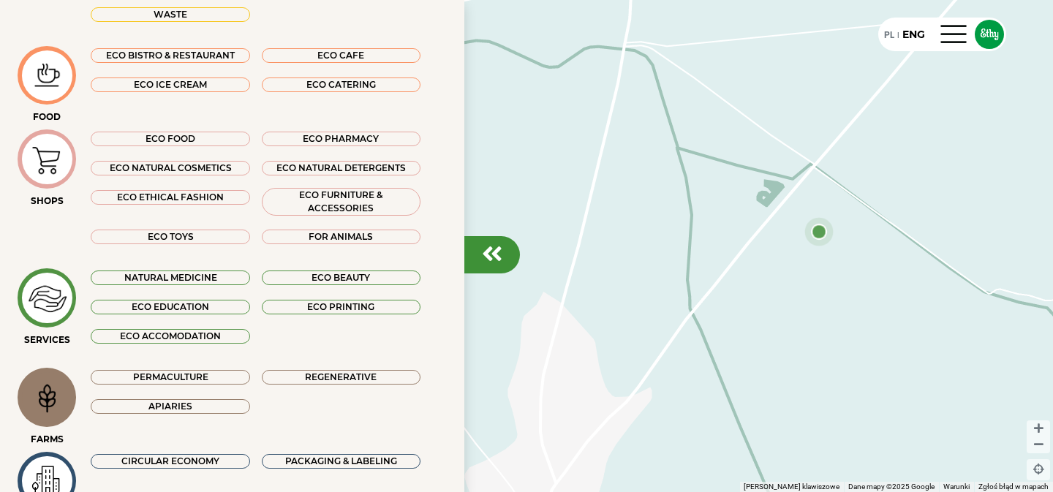
scroll to position [268, 0]
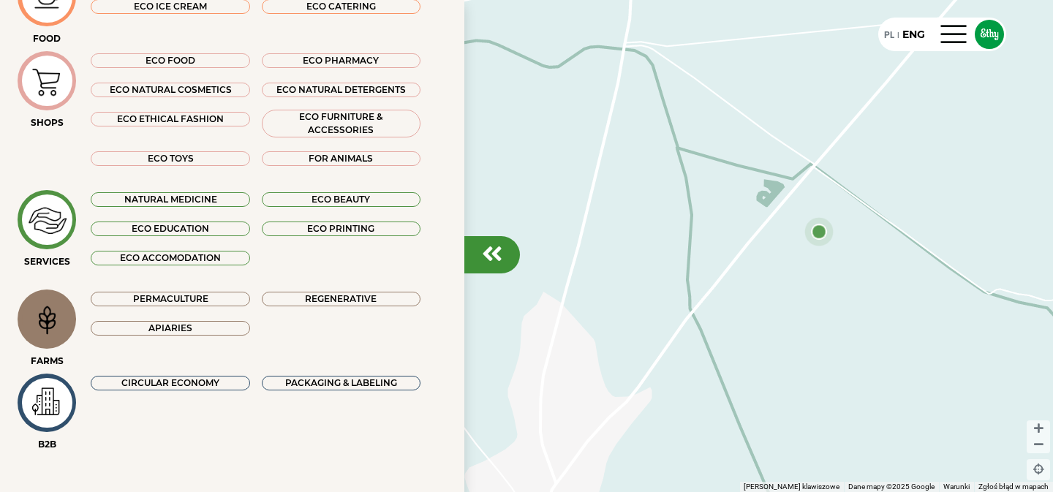
click at [203, 294] on div "Permaculture" at bounding box center [170, 299] width 159 height 15
click at [212, 326] on div "Apiaries" at bounding box center [170, 328] width 159 height 15
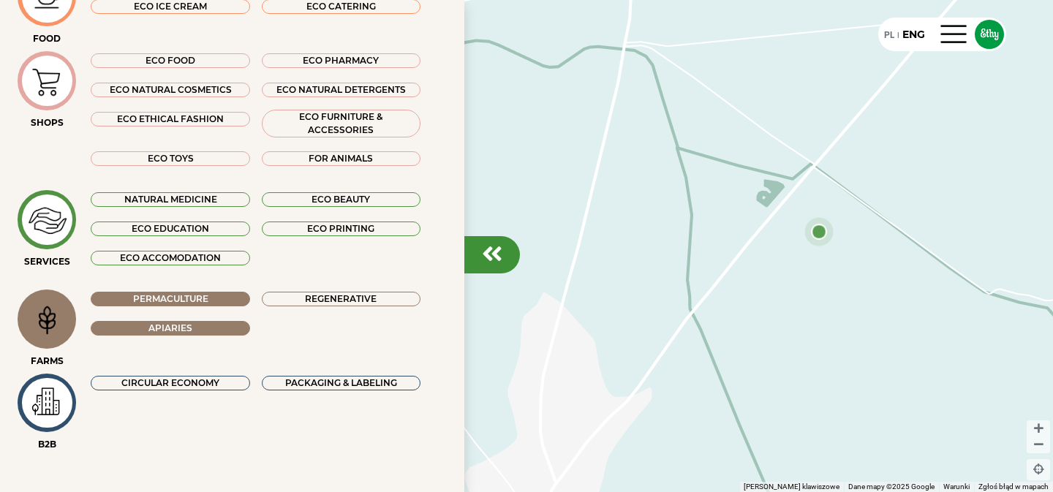
click at [300, 297] on div "Regenerative" at bounding box center [341, 299] width 159 height 15
click at [216, 198] on div "NATURAL MEDICINE" at bounding box center [170, 199] width 159 height 15
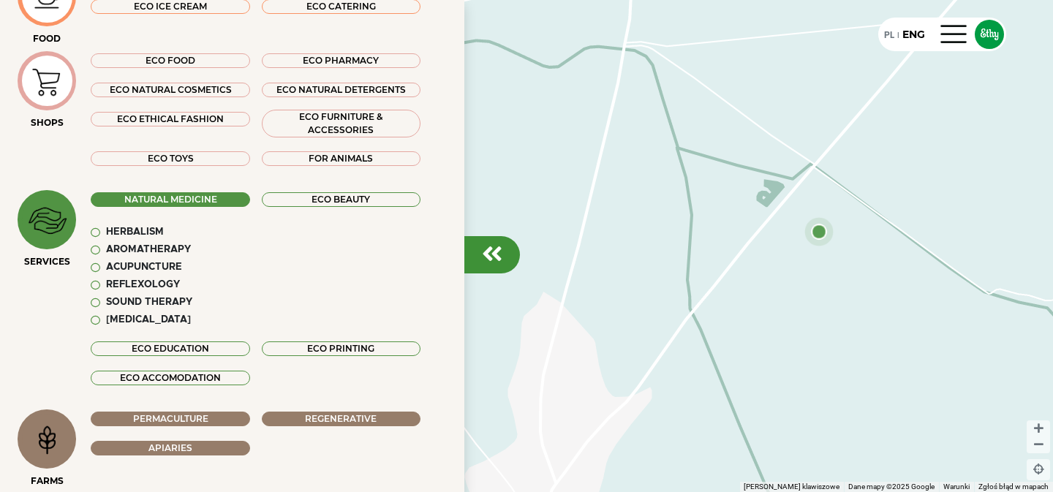
click at [189, 58] on div "ECO FOOD" at bounding box center [170, 60] width 159 height 15
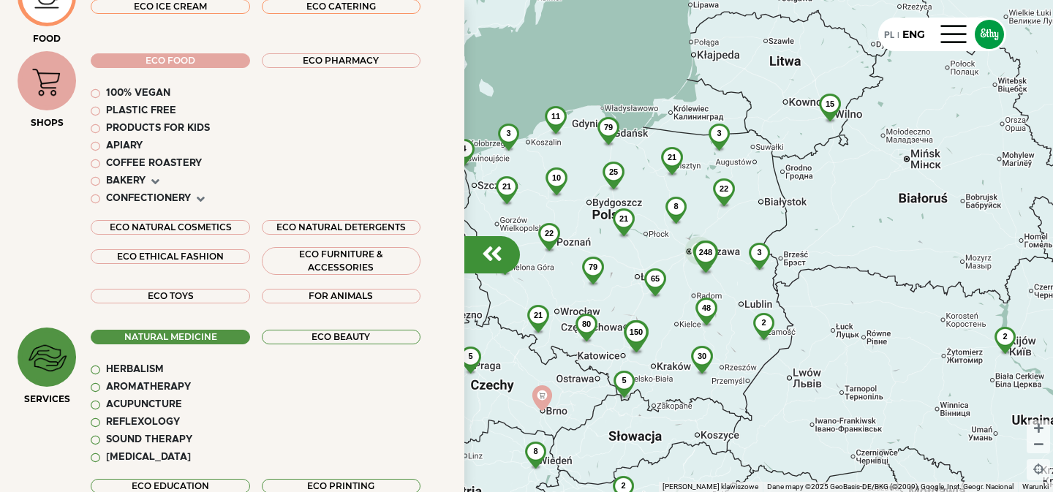
click at [222, 64] on div "ECO FOOD" at bounding box center [170, 60] width 159 height 15
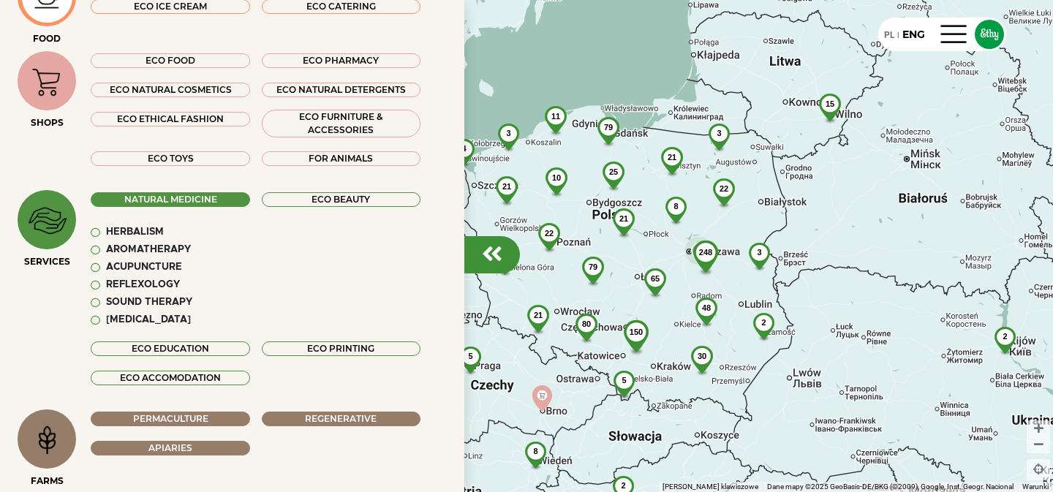
click at [56, 92] on img at bounding box center [47, 81] width 49 height 47
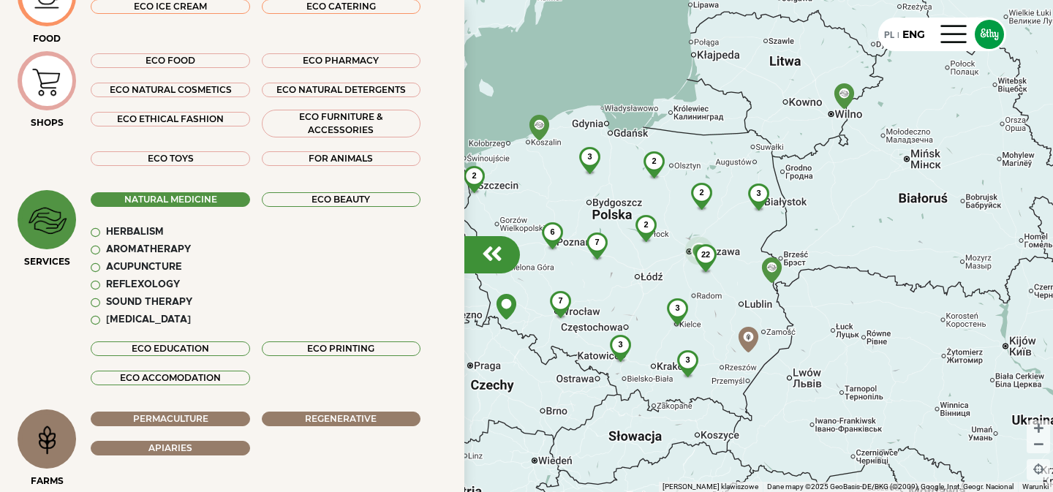
click at [41, 224] on img at bounding box center [47, 220] width 49 height 48
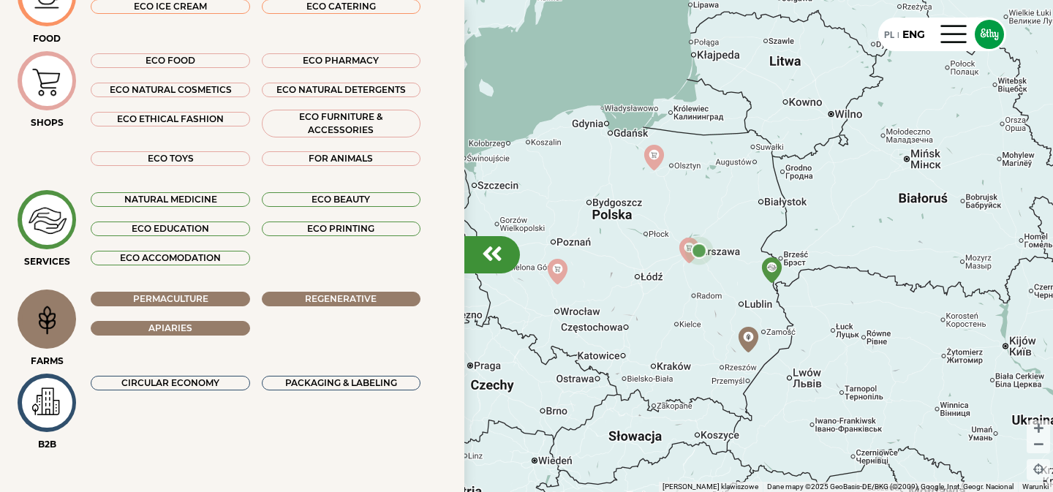
click at [210, 303] on div "Permaculture" at bounding box center [170, 299] width 159 height 15
click at [332, 295] on div "Regenerative" at bounding box center [341, 299] width 159 height 15
click at [195, 333] on div "Apiaries" at bounding box center [170, 328] width 159 height 15
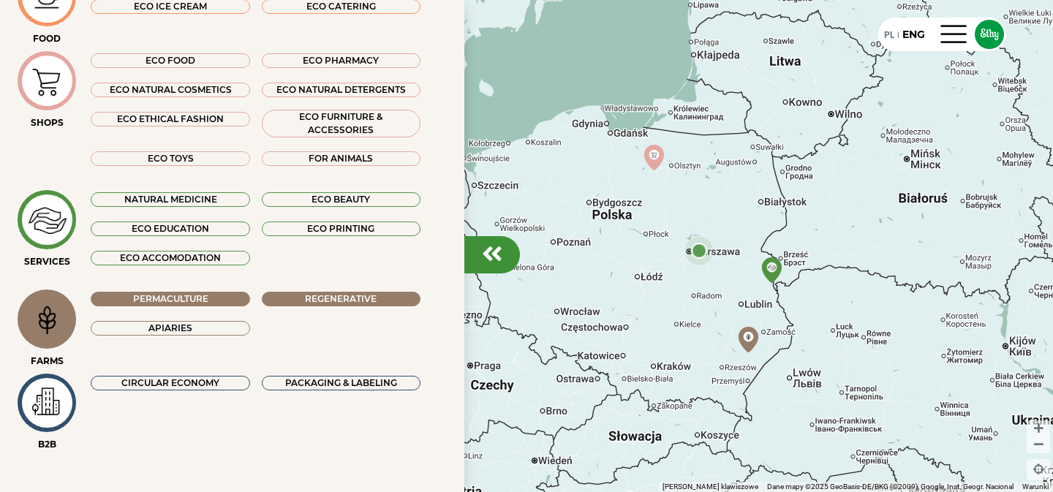
click at [195, 332] on div "Apiaries" at bounding box center [170, 328] width 159 height 15
click at [232, 304] on div "Permaculture" at bounding box center [170, 299] width 159 height 15
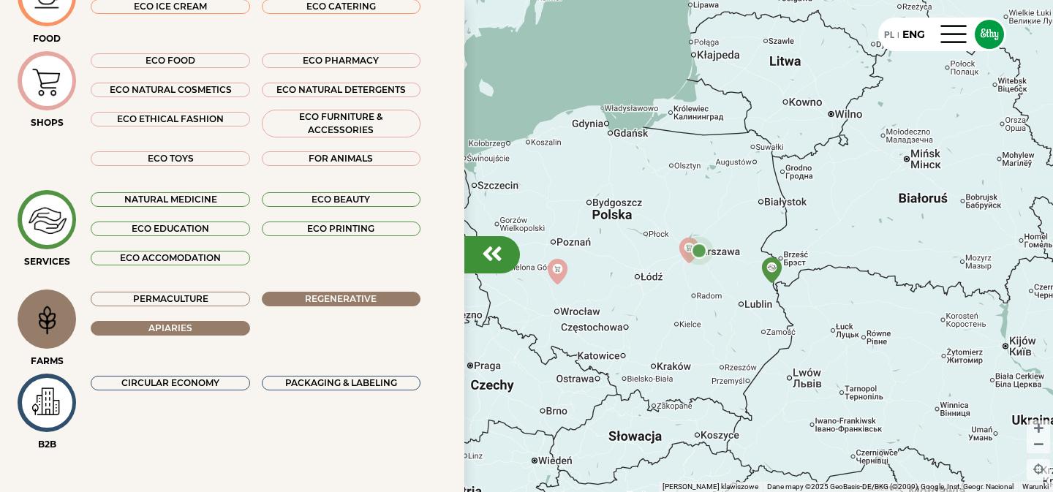
click at [355, 298] on div "Regenerative" at bounding box center [341, 299] width 159 height 15
click at [222, 330] on div "Apiaries" at bounding box center [170, 328] width 159 height 15
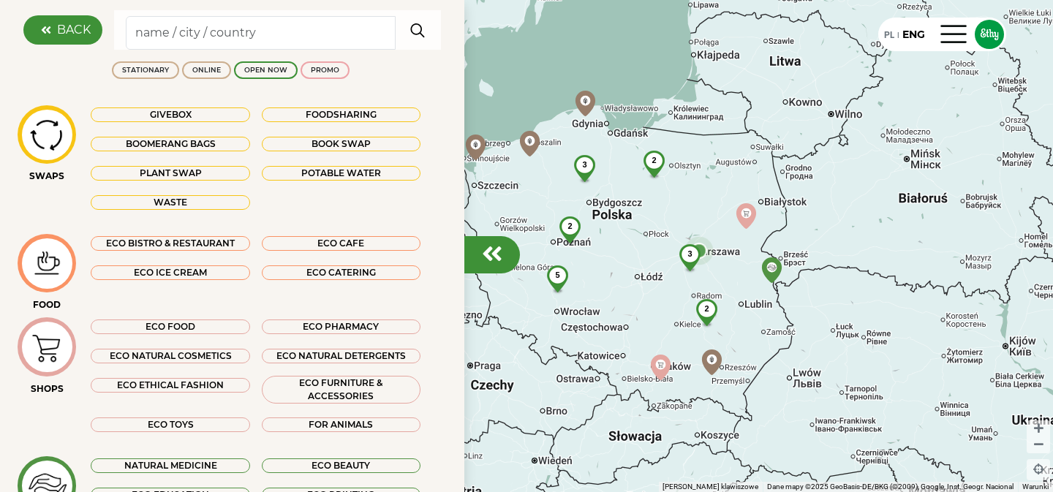
scroll to position [0, 0]
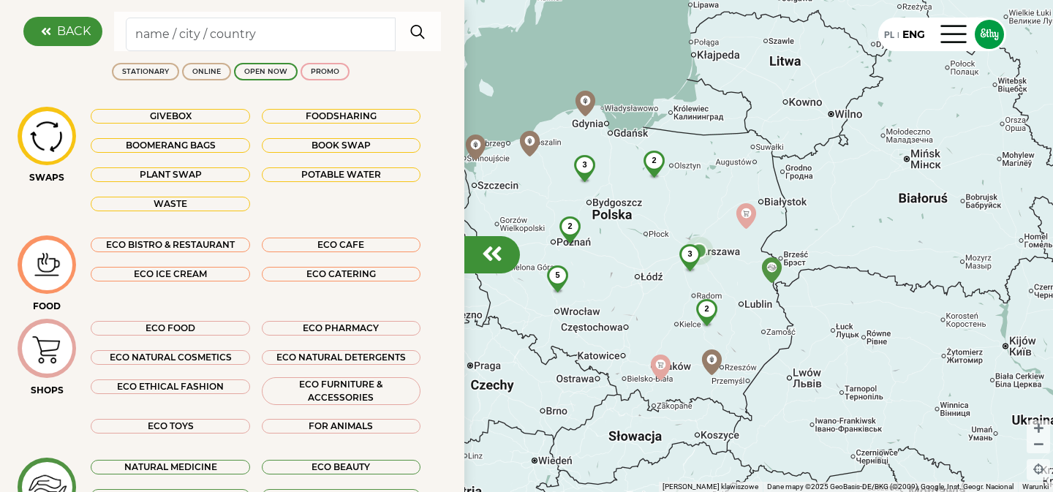
click at [490, 244] on em at bounding box center [492, 253] width 20 height 23
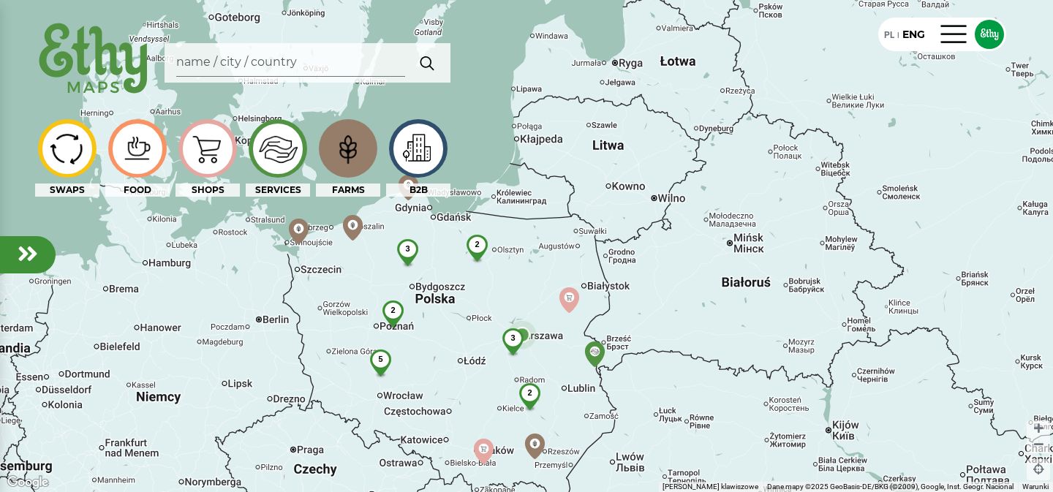
drag, startPoint x: 689, startPoint y: 249, endPoint x: 512, endPoint y: 331, distance: 194.3
click at [514, 331] on div "3" at bounding box center [512, 338] width 39 height 20
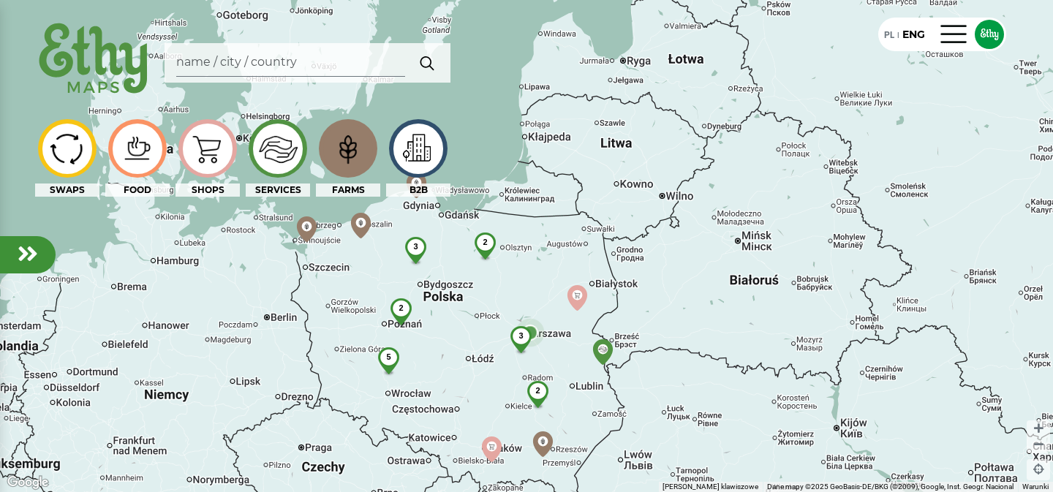
click at [350, 192] on div "FARMS" at bounding box center [348, 189] width 64 height 13
click at [421, 191] on div "B2B" at bounding box center [418, 189] width 64 height 13
click at [420, 191] on div "B2B" at bounding box center [418, 189] width 64 height 13
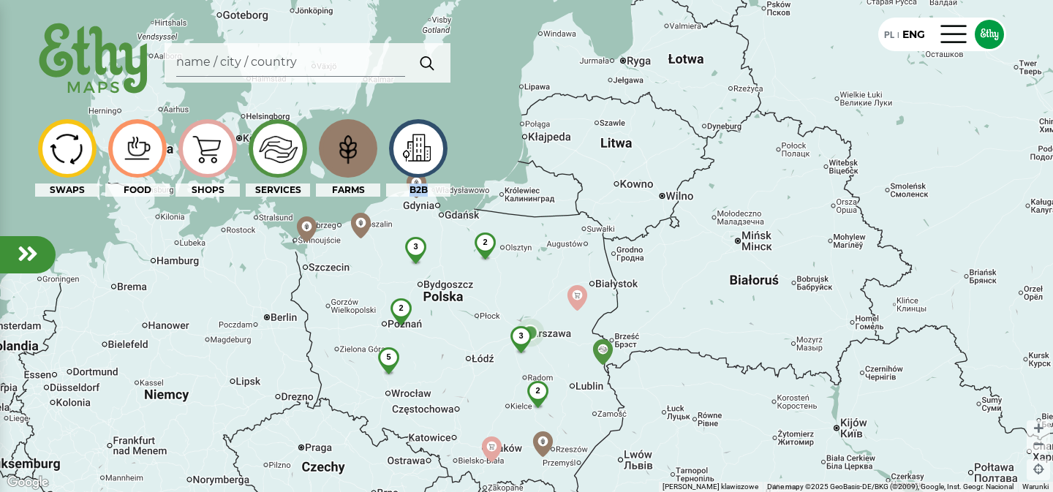
click at [424, 145] on img at bounding box center [417, 148] width 49 height 43
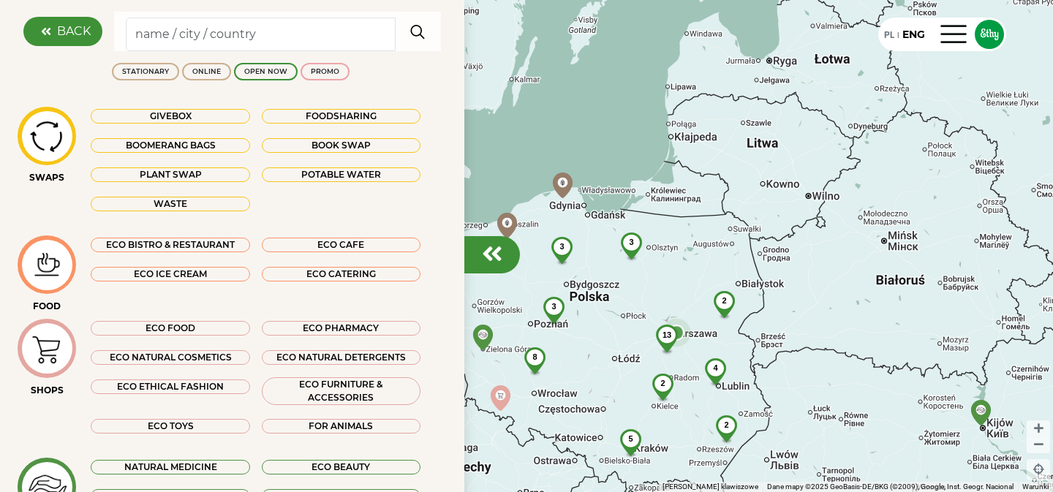
scroll to position [268, 0]
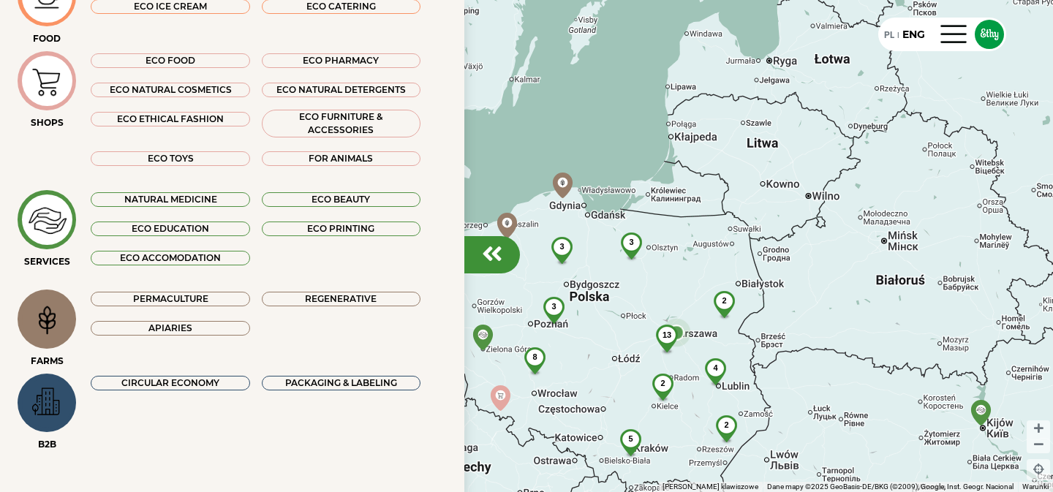
click at [53, 398] on img at bounding box center [47, 402] width 49 height 43
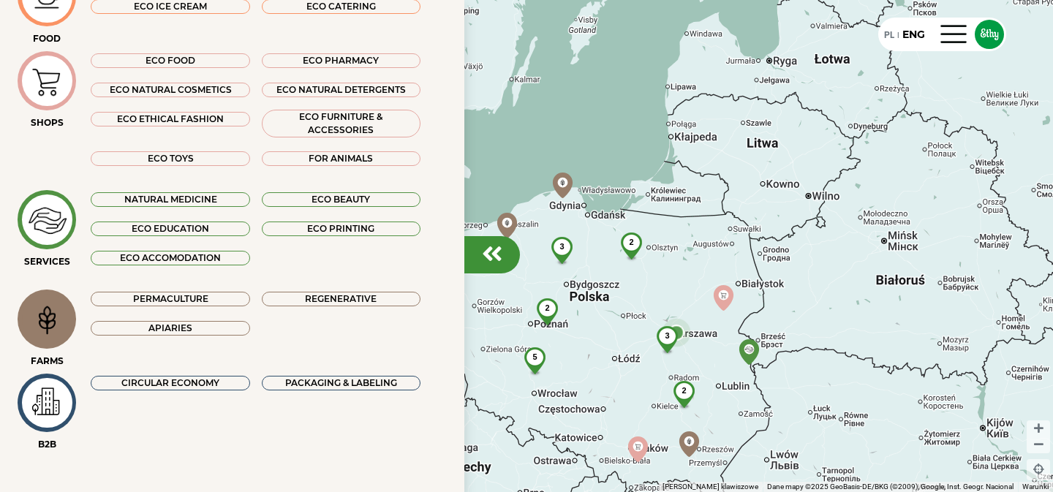
click at [160, 379] on div "CIRCULAR ECONOMY" at bounding box center [170, 383] width 159 height 15
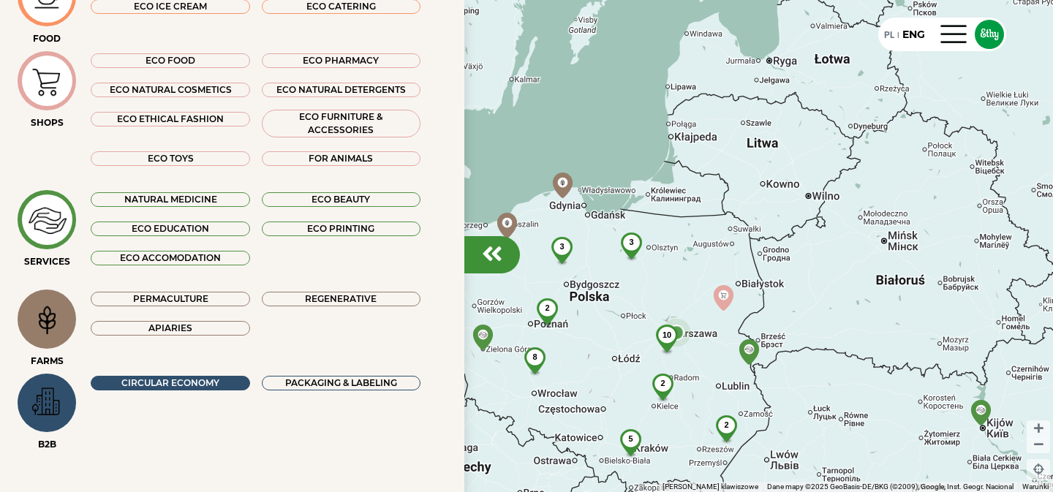
click at [319, 382] on div "PACKAGING & LABELING" at bounding box center [341, 383] width 159 height 15
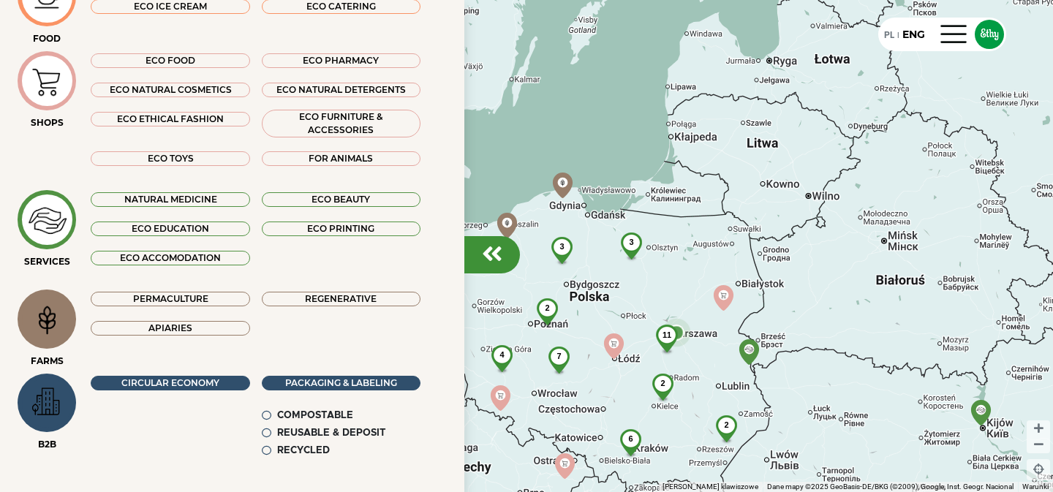
click at [58, 320] on img at bounding box center [47, 319] width 49 height 47
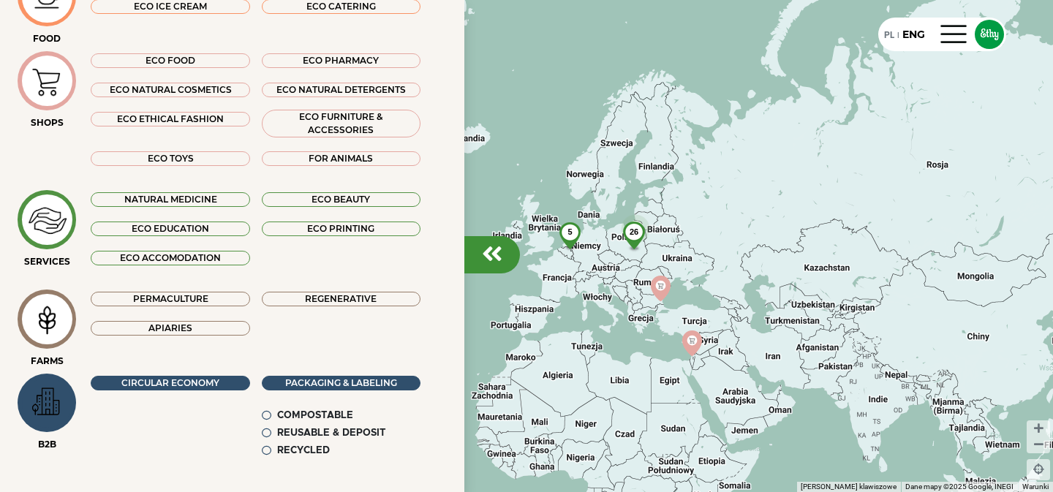
drag, startPoint x: 734, startPoint y: 260, endPoint x: 673, endPoint y: 246, distance: 62.2
click at [673, 245] on div "26 5 3 2 3" at bounding box center [526, 246] width 1053 height 492
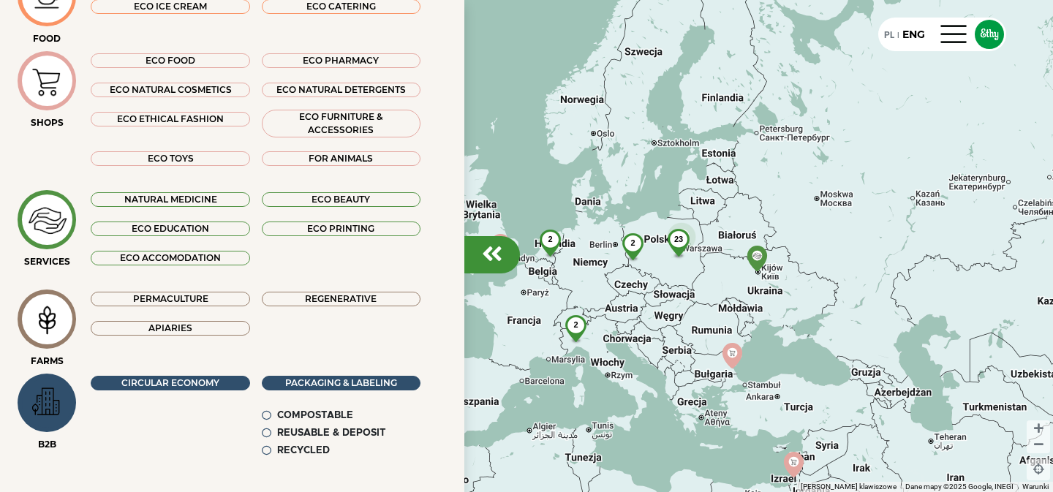
click at [54, 407] on img at bounding box center [47, 402] width 49 height 43
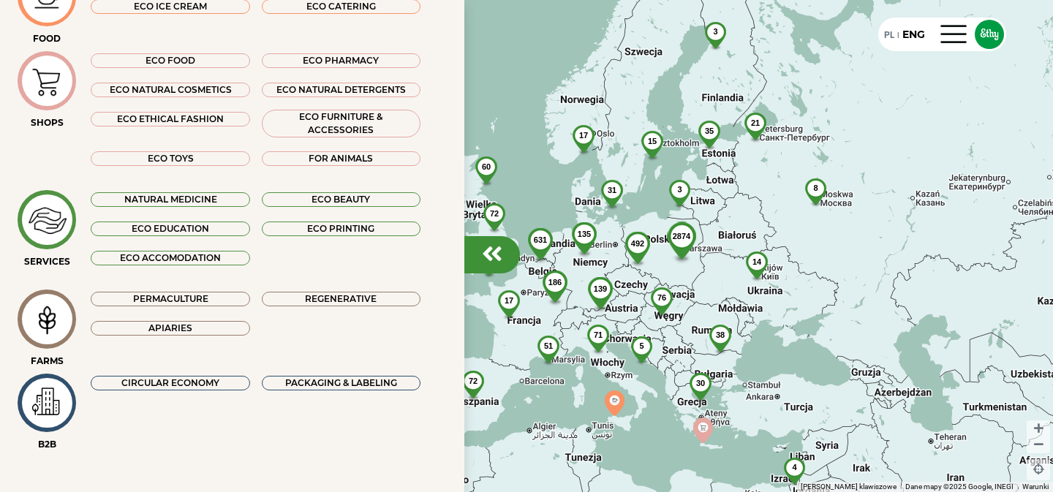
scroll to position [0, 0]
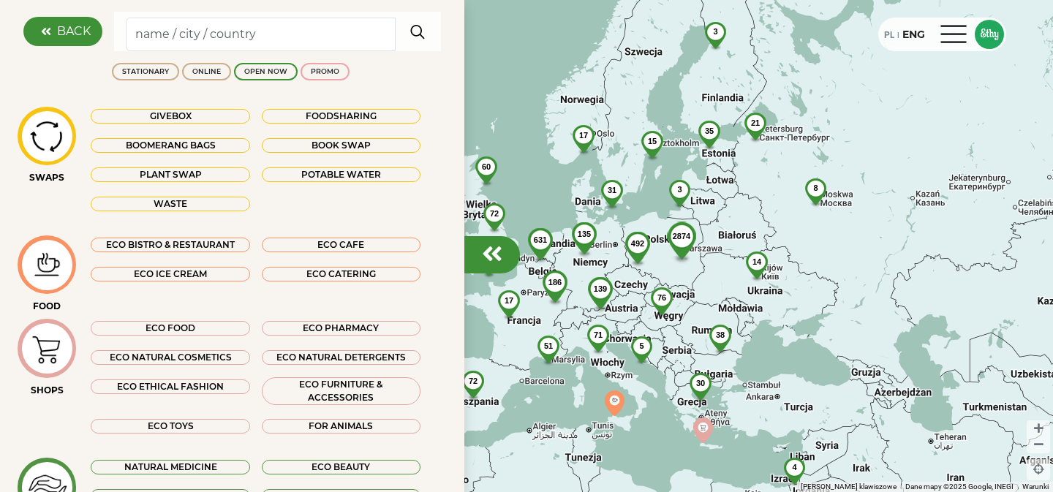
click at [890, 31] on div "PL" at bounding box center [889, 34] width 10 height 16
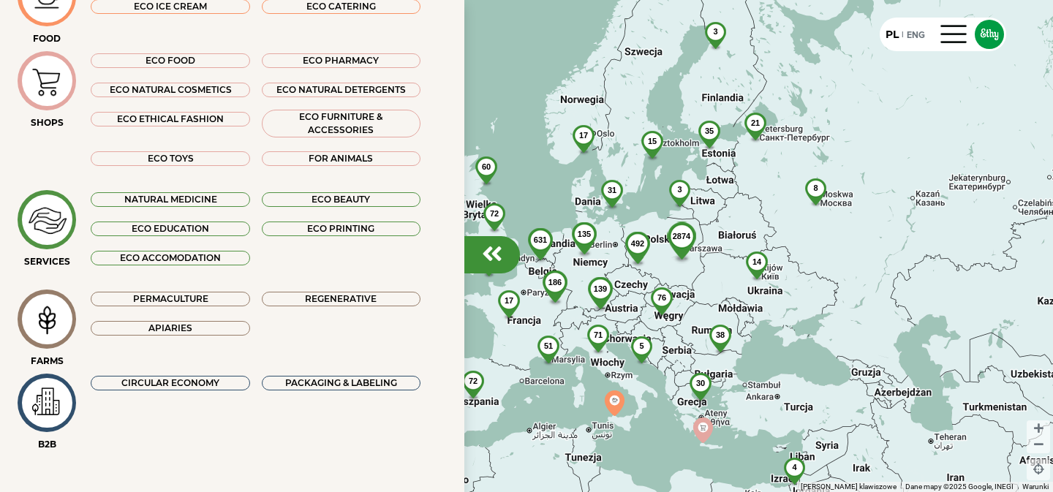
click at [485, 253] on em at bounding box center [492, 253] width 20 height 23
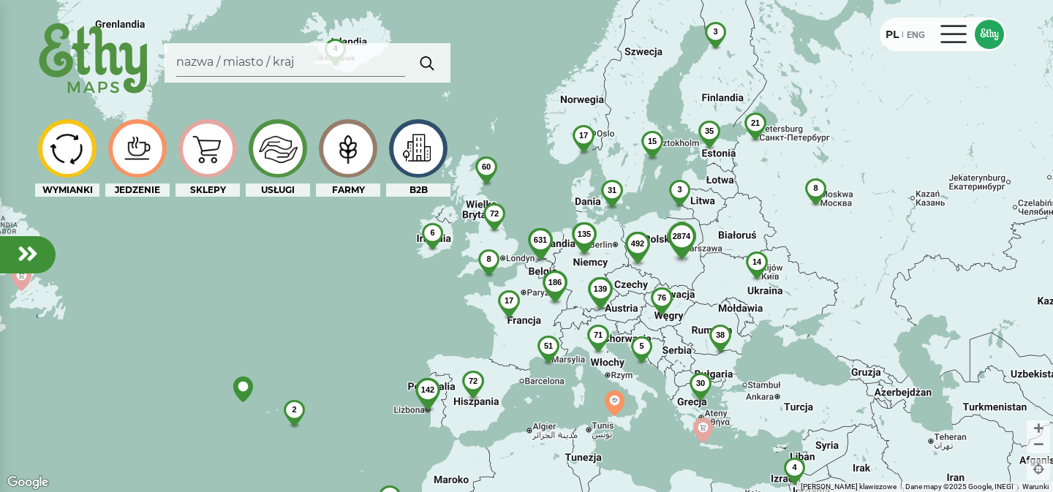
click at [958, 29] on div at bounding box center [954, 34] width 35 height 23
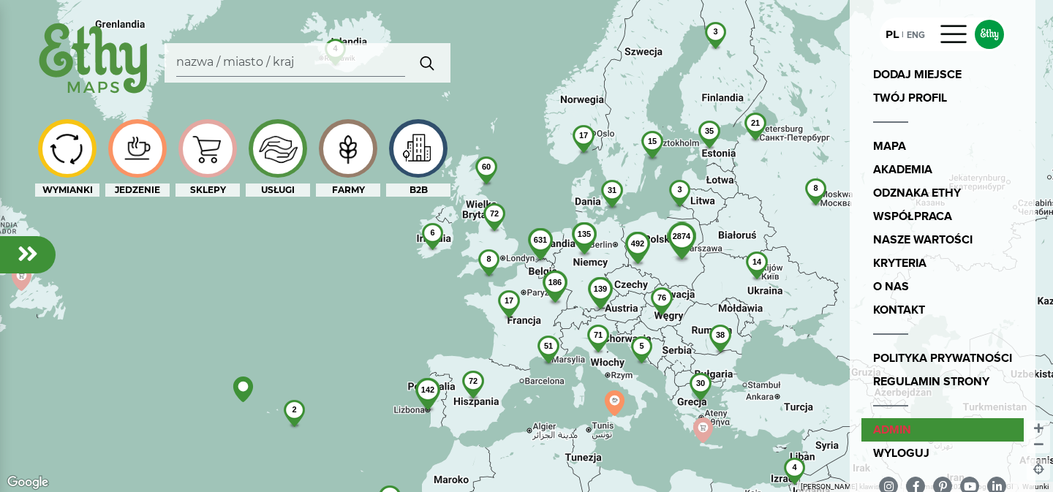
click at [900, 433] on link "admin" at bounding box center [942, 429] width 162 height 23
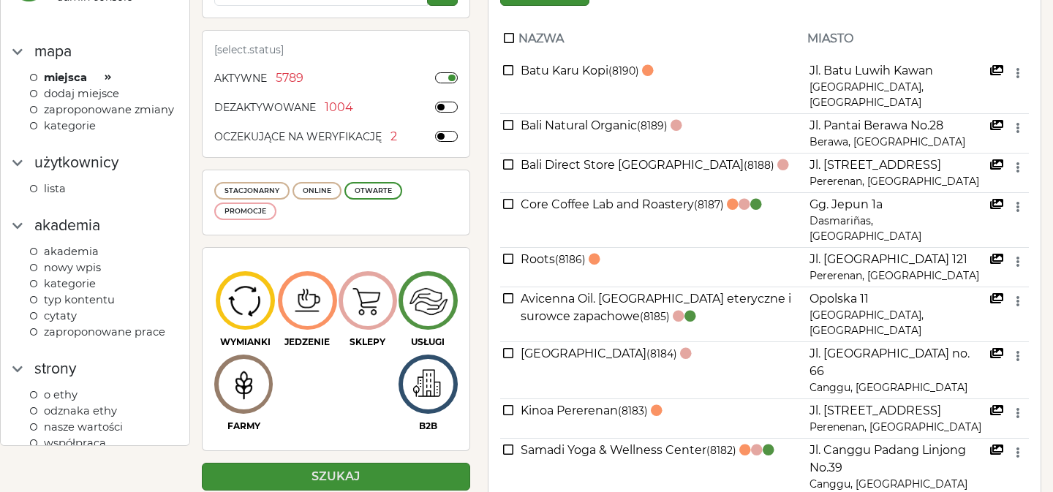
click at [72, 126] on span "kategorie" at bounding box center [70, 125] width 52 height 13
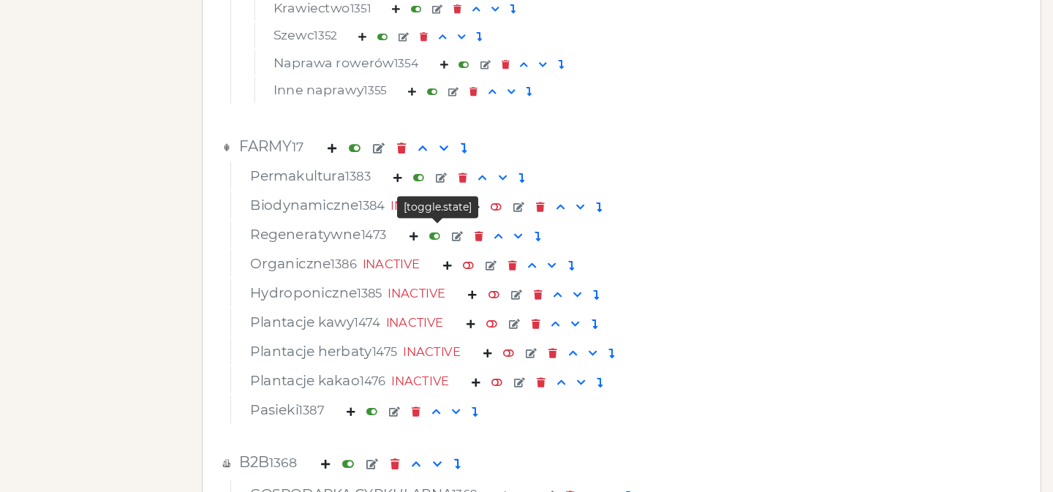
scroll to position [5553, 0]
click at [385, 150] on em at bounding box center [379, 150] width 12 height 10
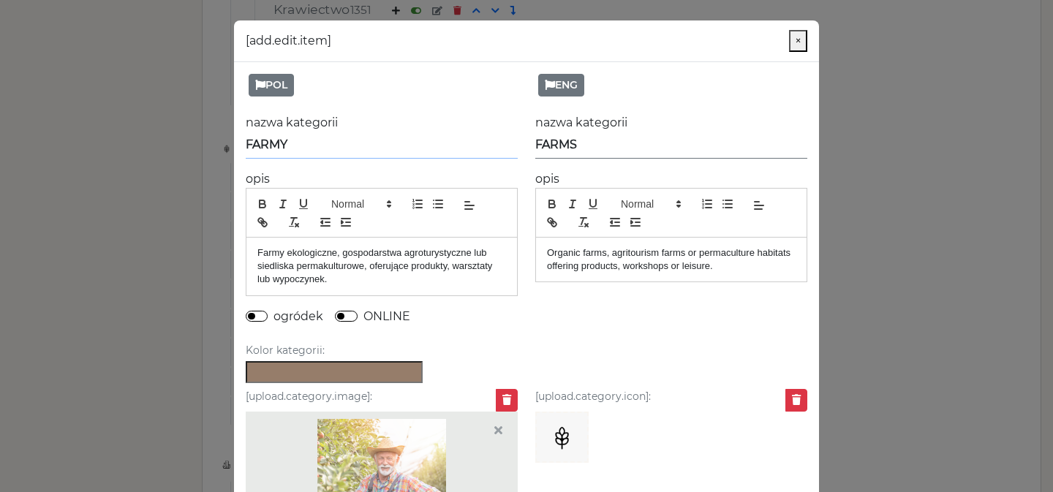
click at [336, 143] on input "FARMY" at bounding box center [382, 145] width 272 height 27
type input "SIEDLISKA"
click at [540, 144] on input "FARMS" at bounding box center [671, 145] width 272 height 27
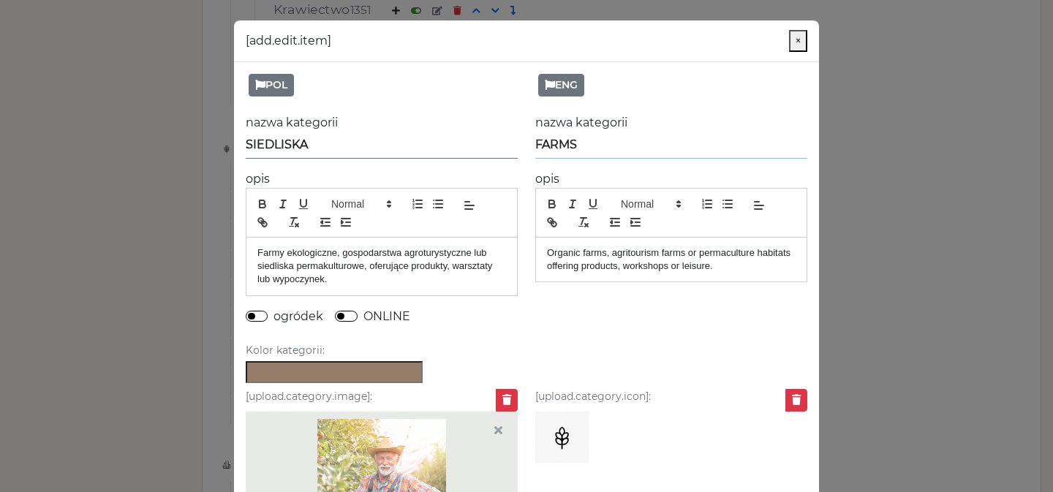
click at [540, 144] on input "FARMS" at bounding box center [671, 145] width 272 height 27
type input "HABITATS"
click at [254, 254] on div "Farmy ekologiczne, gospodarstwa agroturystyczne lub siedliska permakulturowe, o…" at bounding box center [381, 267] width 270 height 58
click at [341, 253] on p "Siedliska wiejskie, Farmy ekologiczne, gospodarstwa agroturystyczne lub siedlis…" at bounding box center [381, 266] width 249 height 40
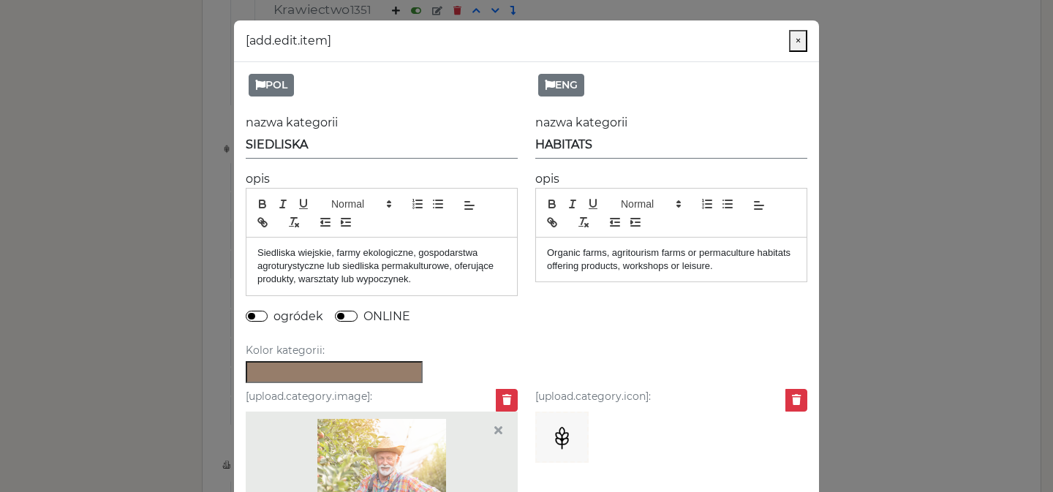
click at [544, 249] on div "Organic farms, agritourism farms or permaculture habitats offering products, wo…" at bounding box center [671, 260] width 270 height 45
click at [593, 252] on p "Habitats, Organic farms, agritourism farms or permaculture habitats offering pr…" at bounding box center [671, 259] width 249 height 27
click at [581, 253] on p "Habitats, organic farms, agritourism farms or permaculture habitats offering pr…" at bounding box center [671, 259] width 249 height 27
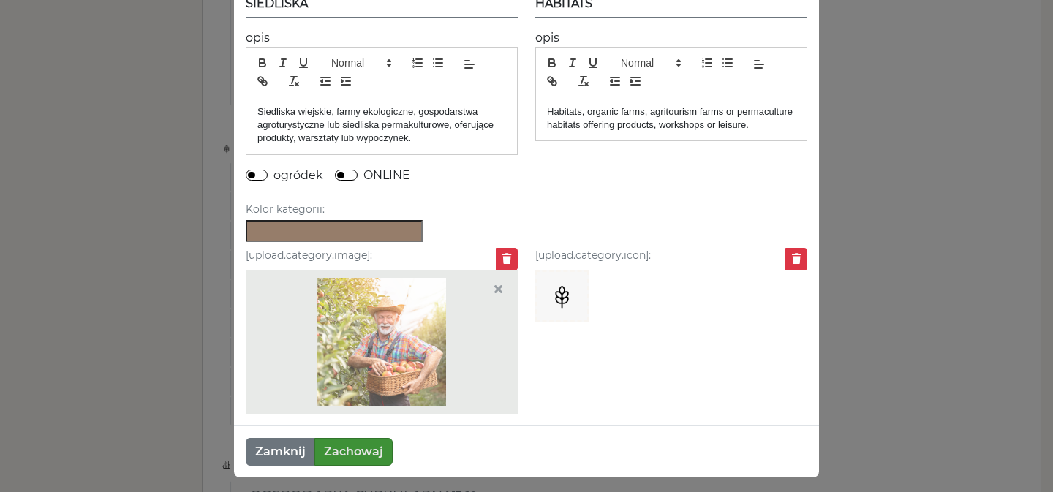
scroll to position [148, 0]
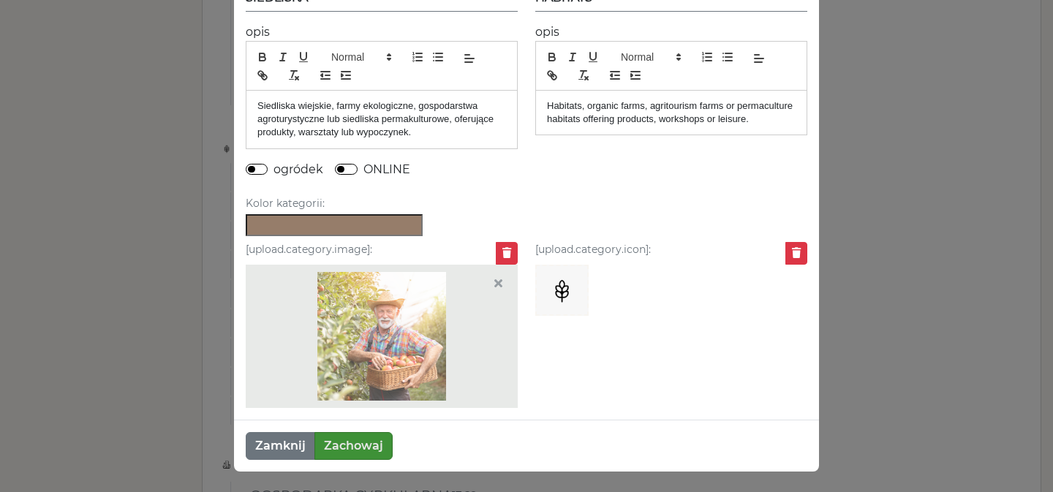
click at [666, 107] on p "Habitats, organic farms, agritourism farms or permaculture habitats offering pr…" at bounding box center [671, 112] width 249 height 27
click at [667, 188] on div "POL nazwa kategorii SIEDLISKA opis Siedliska wiejskie, farmy ekologiczne, gospo…" at bounding box center [526, 167] width 602 height 504
click at [368, 449] on button "Zachowaj" at bounding box center [353, 446] width 78 height 28
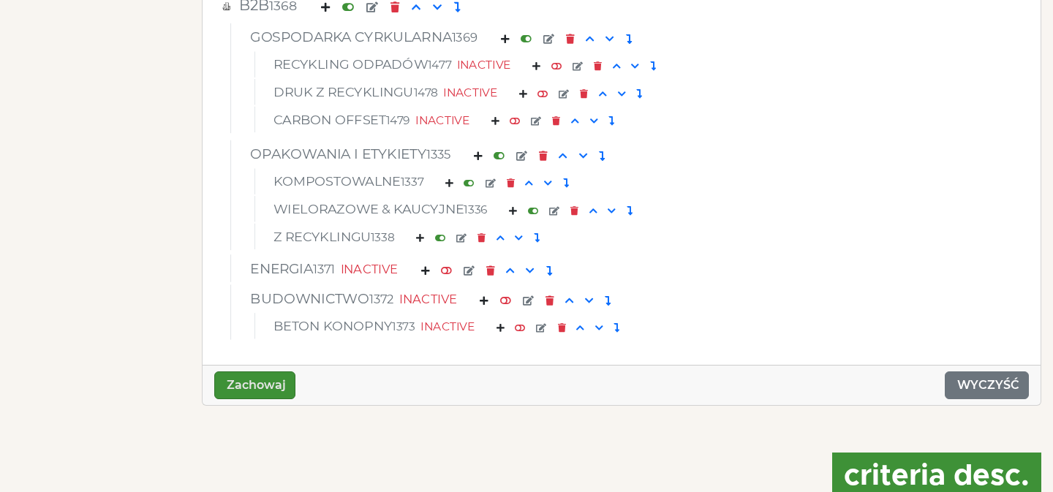
scroll to position [6401, 0]
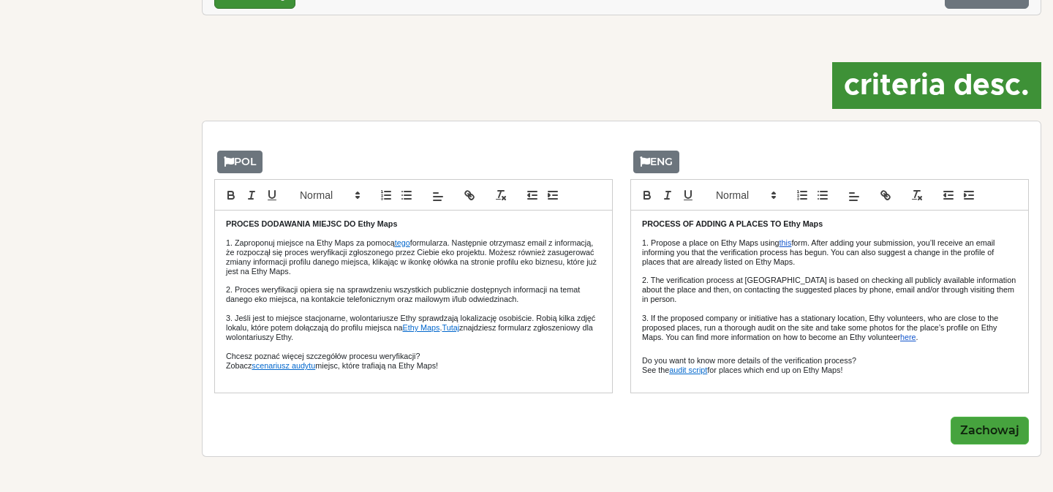
click at [979, 428] on button "Zachowaj" at bounding box center [989, 431] width 78 height 28
click at [994, 433] on button "Zachowaj" at bounding box center [989, 431] width 78 height 28
click at [1006, 434] on button "Zachowaj" at bounding box center [989, 431] width 78 height 28
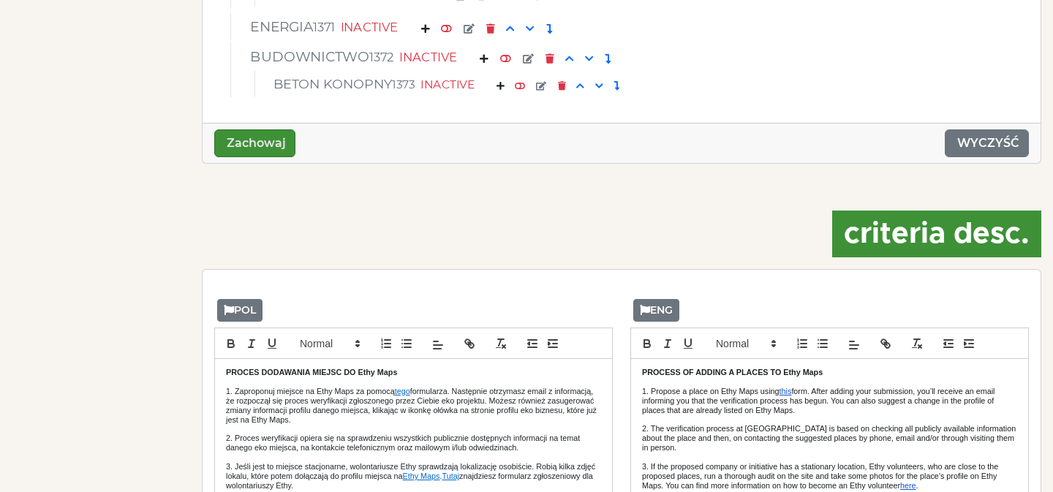
scroll to position [6240, 0]
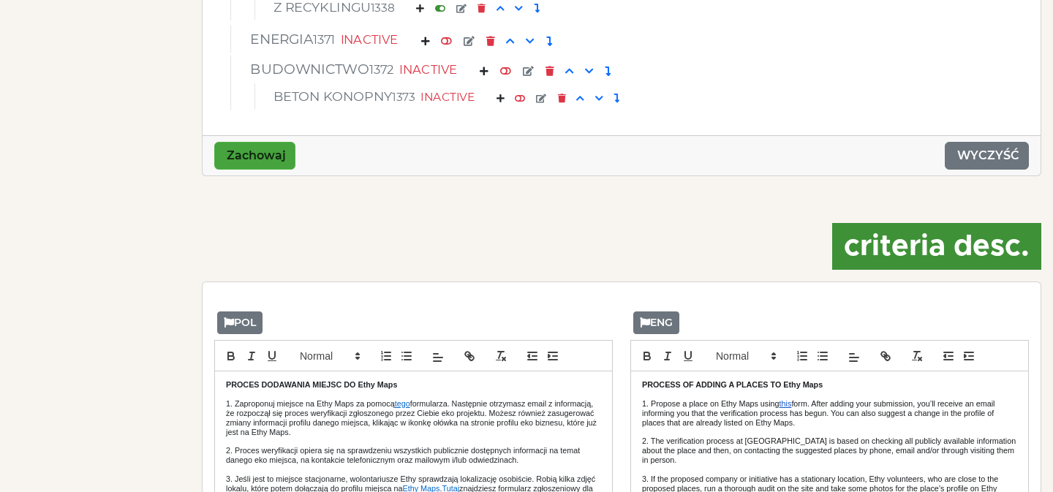
click at [251, 150] on button "Zachowaj" at bounding box center [254, 156] width 81 height 28
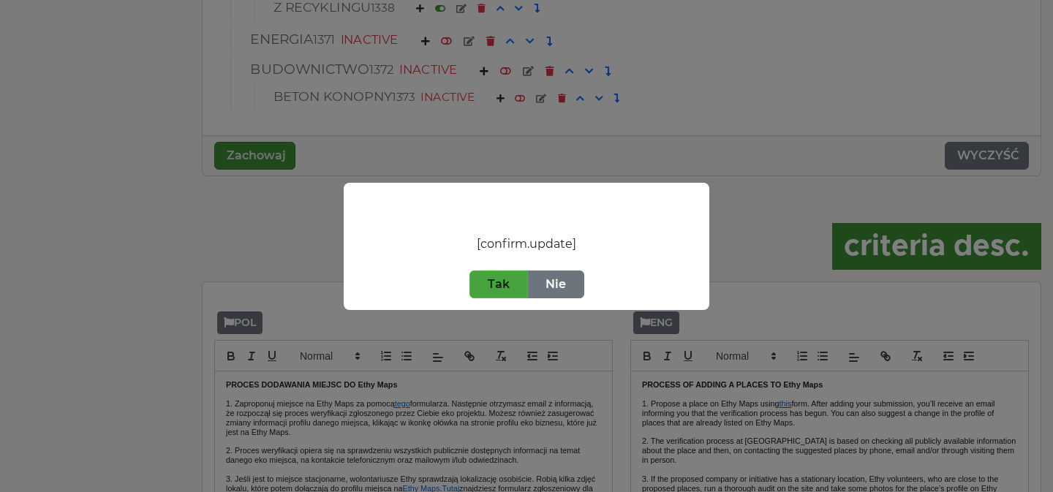
click at [499, 277] on button "Tak" at bounding box center [498, 284] width 58 height 28
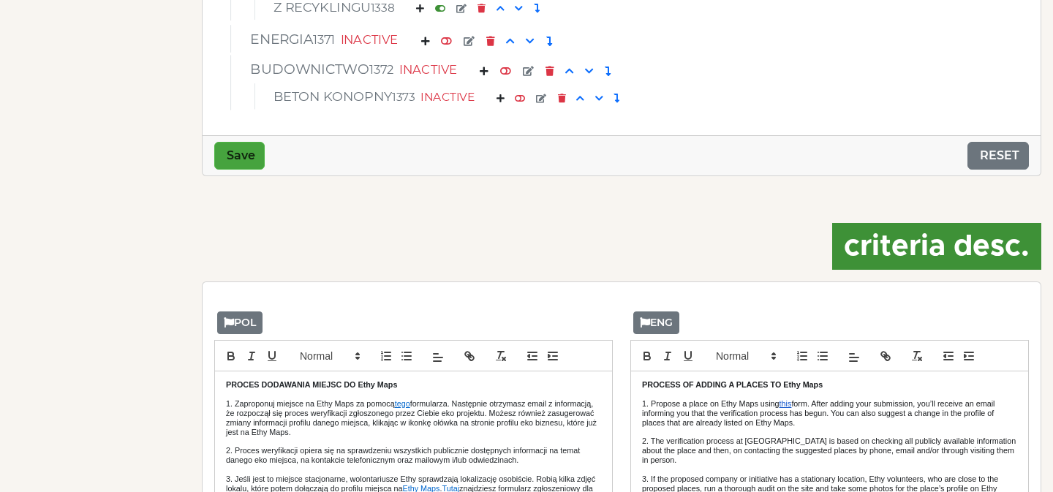
click at [241, 154] on button "Save" at bounding box center [239, 156] width 50 height 28
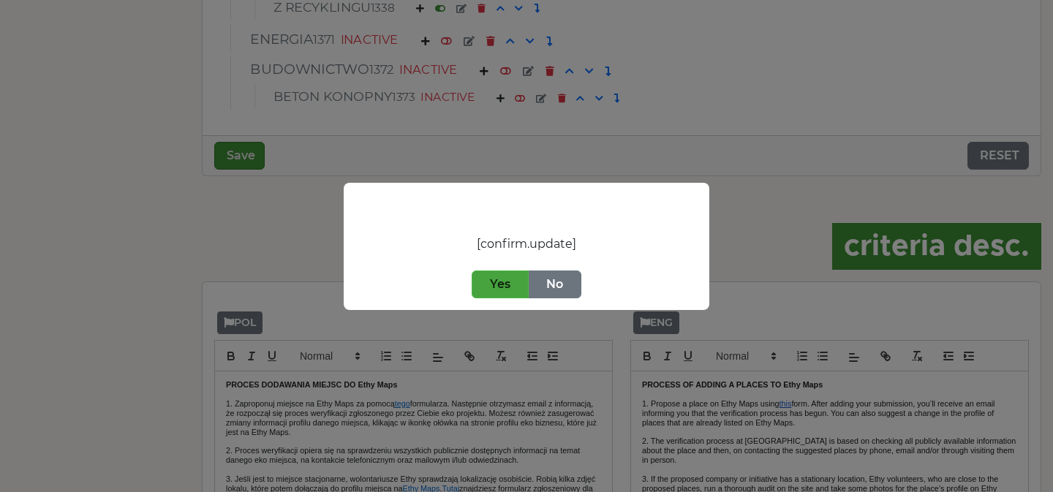
click at [502, 284] on button "Yes" at bounding box center [500, 284] width 57 height 28
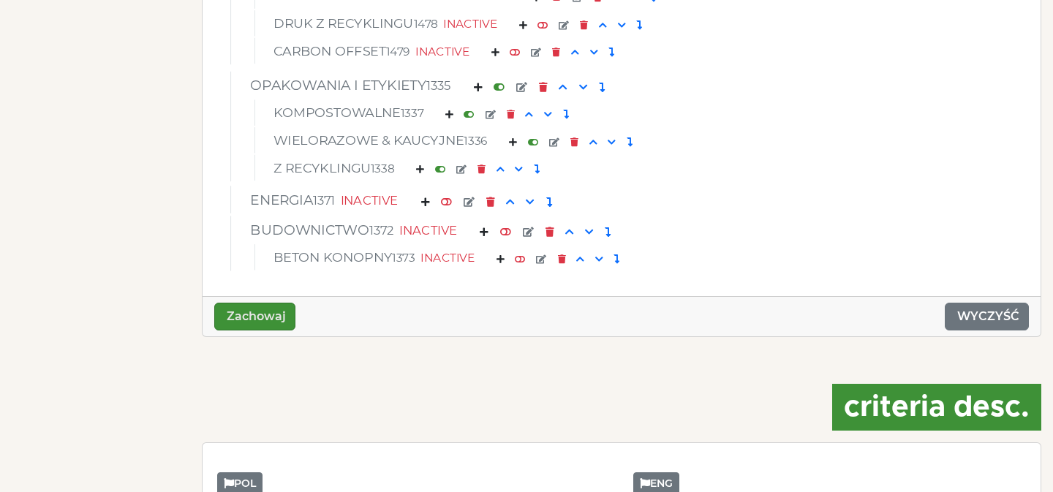
scroll to position [6083, 0]
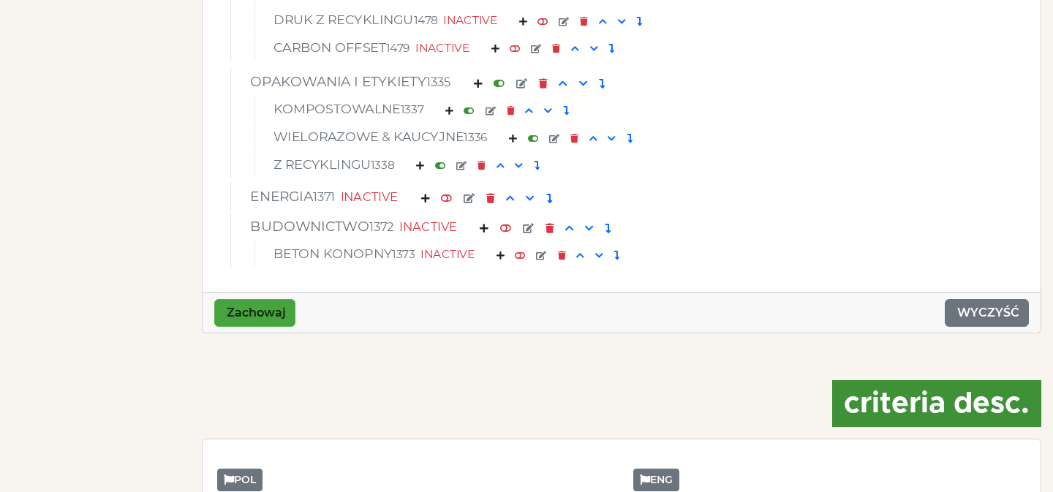
click at [273, 317] on button "Zachowaj" at bounding box center [254, 313] width 81 height 28
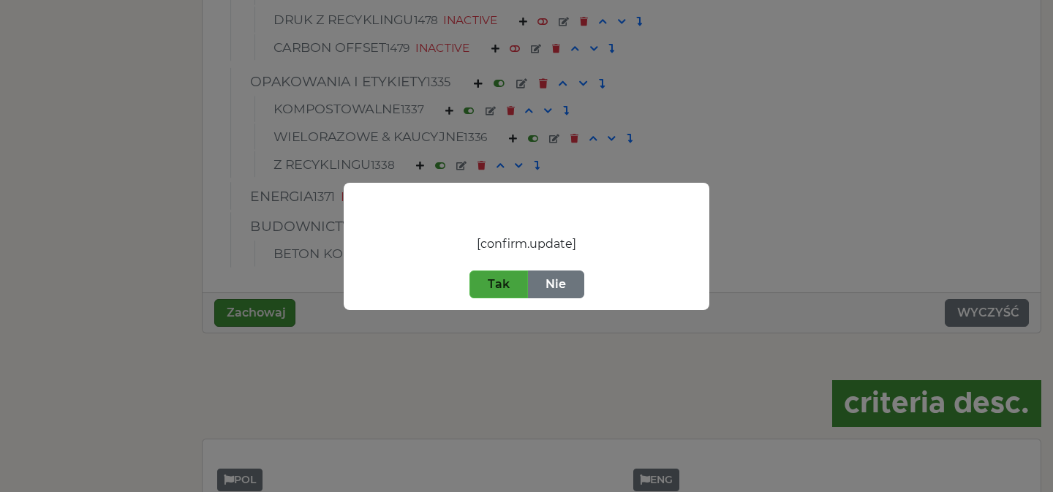
click at [490, 278] on button "Tak" at bounding box center [498, 284] width 58 height 28
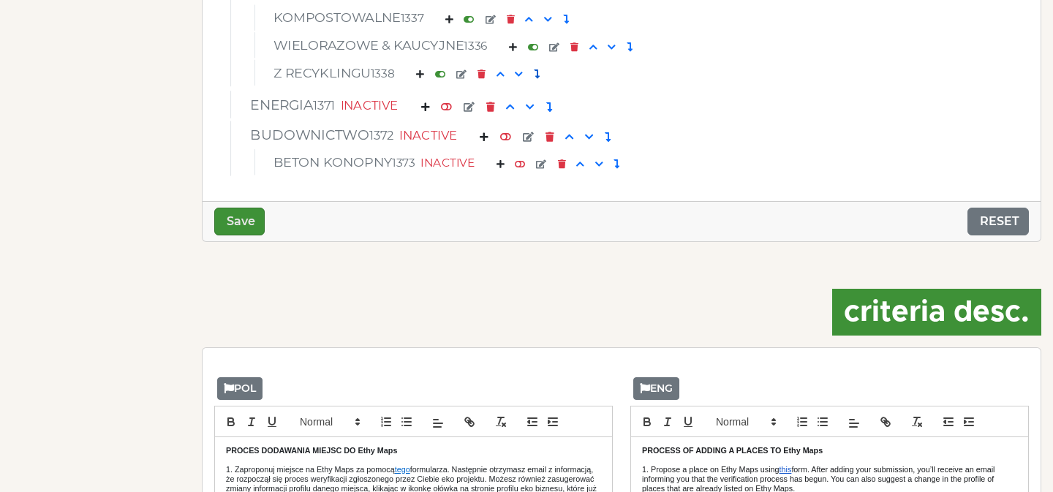
scroll to position [6176, 0]
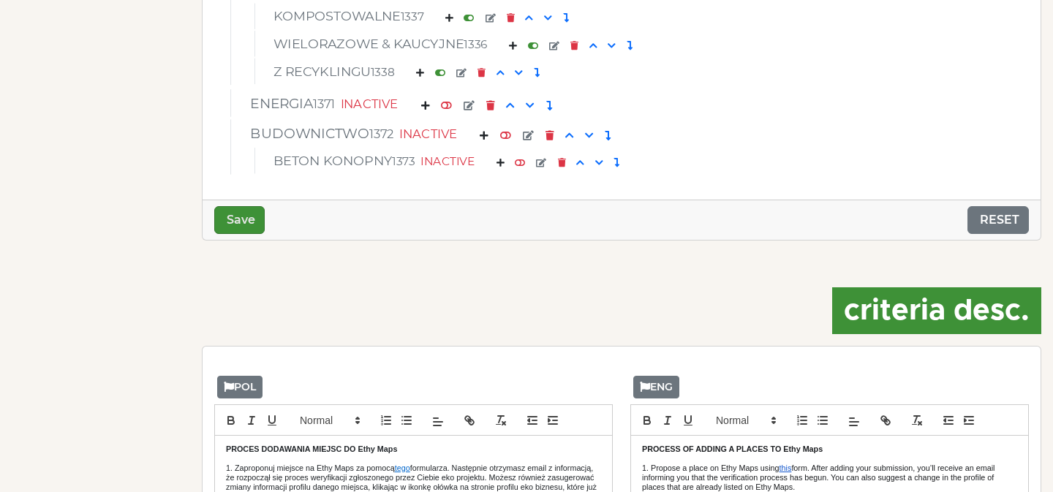
click at [412, 228] on div "Save RESET" at bounding box center [622, 220] width 838 height 40
click at [242, 214] on button "Save" at bounding box center [239, 220] width 50 height 28
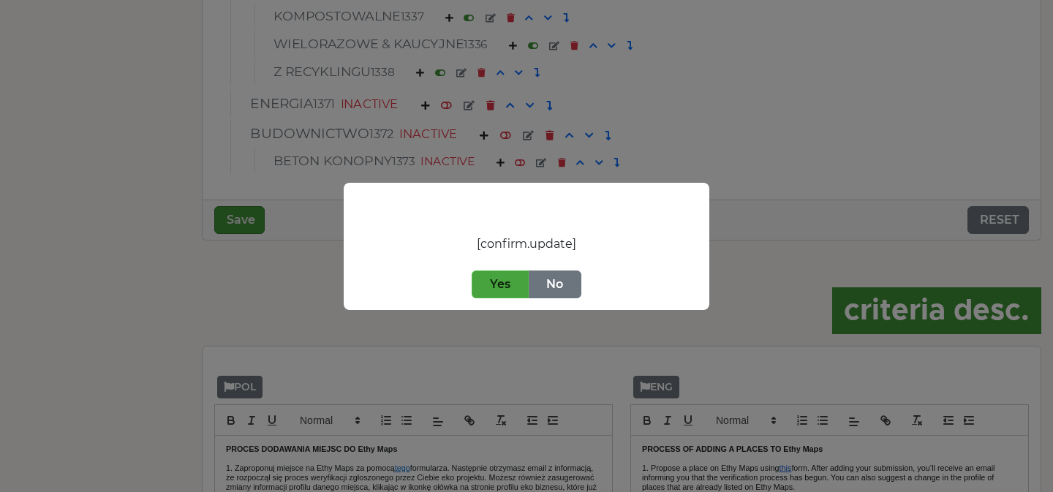
click at [494, 289] on button "Yes" at bounding box center [500, 284] width 57 height 28
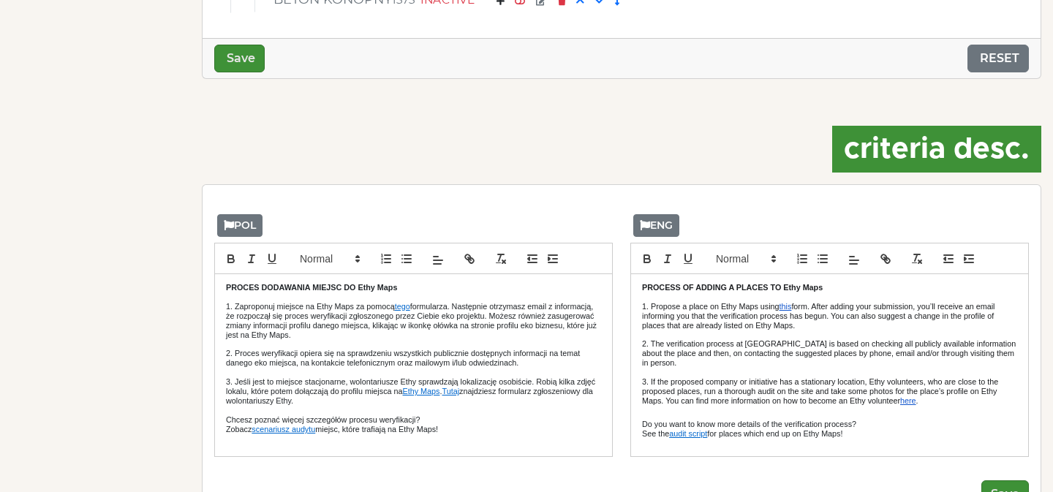
scroll to position [6401, 0]
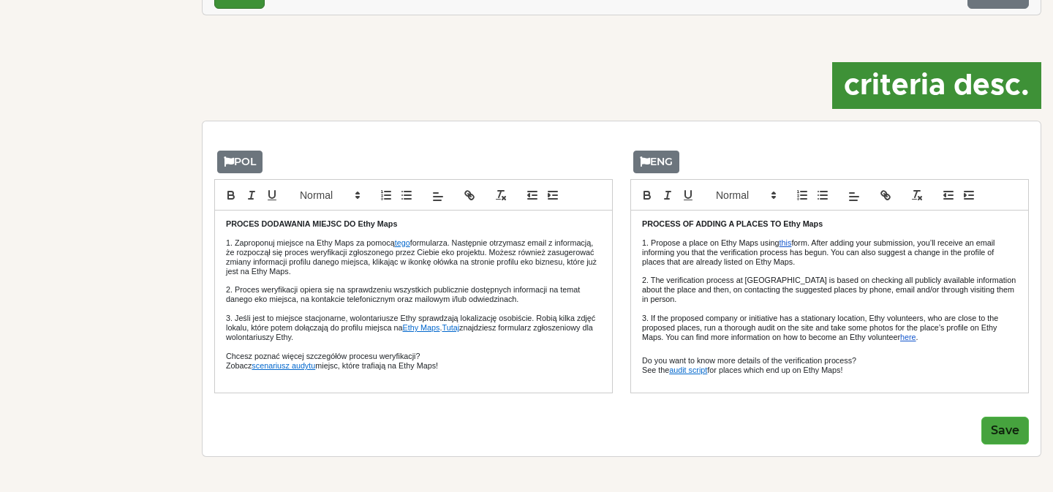
click at [999, 422] on button "Save" at bounding box center [1005, 431] width 48 height 28
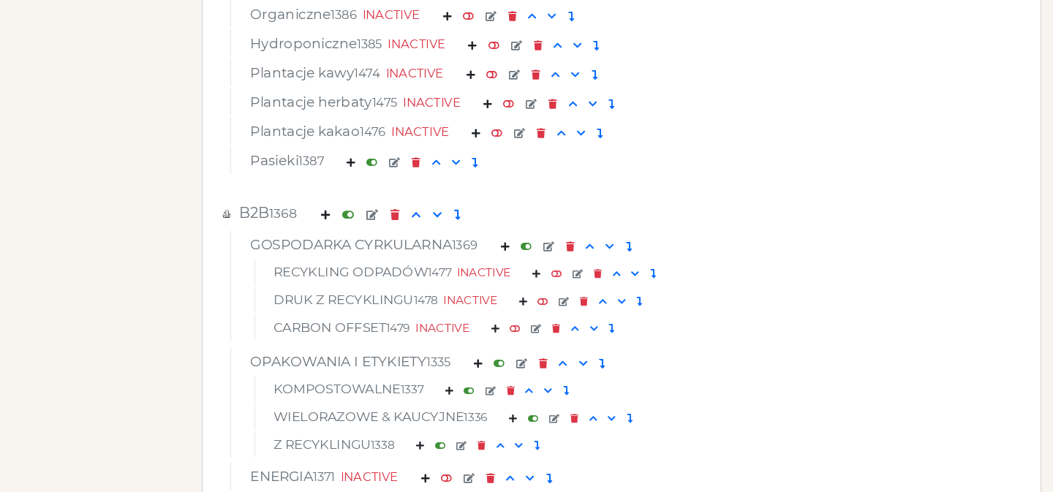
scroll to position [5797, 0]
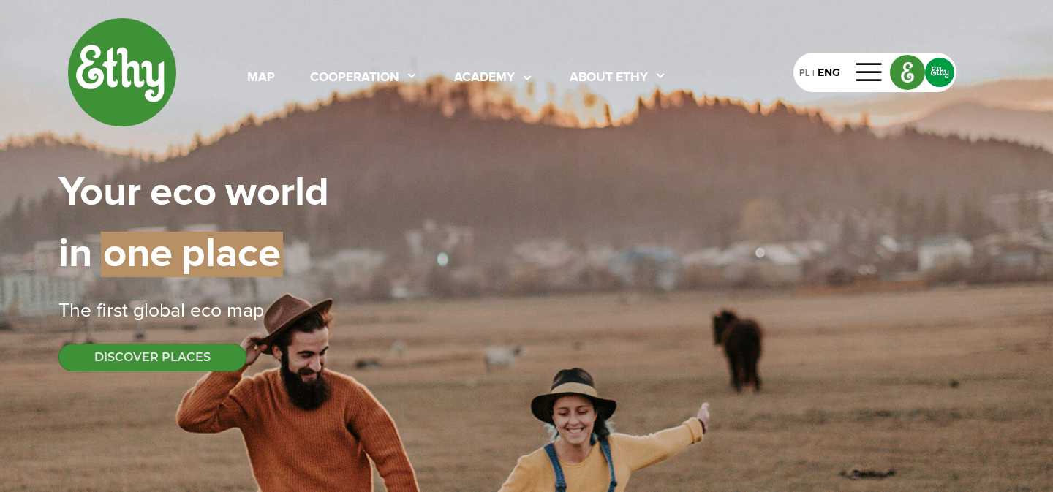
select select
click at [265, 75] on div "map" at bounding box center [261, 78] width 28 height 19
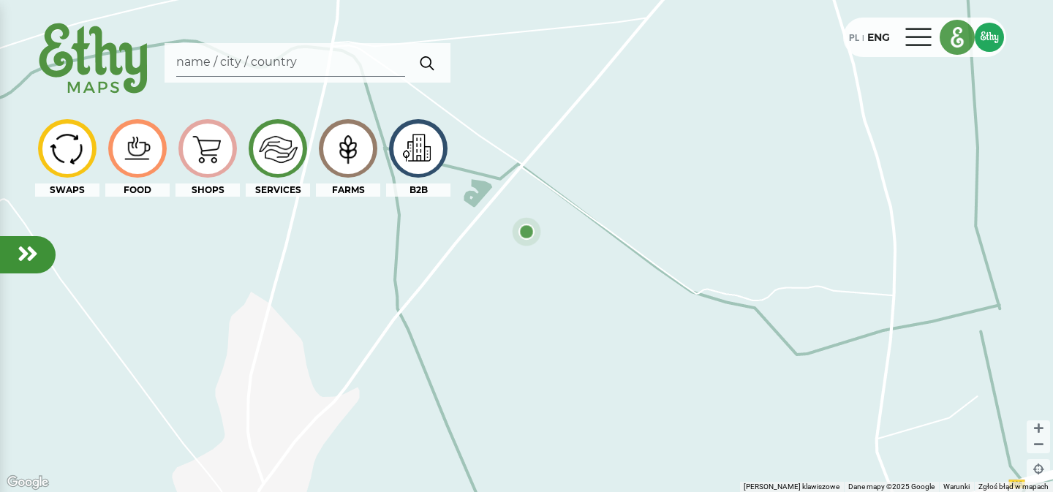
click at [849, 38] on div "PL" at bounding box center [854, 37] width 10 height 16
click at [852, 38] on div "PL" at bounding box center [854, 37] width 10 height 16
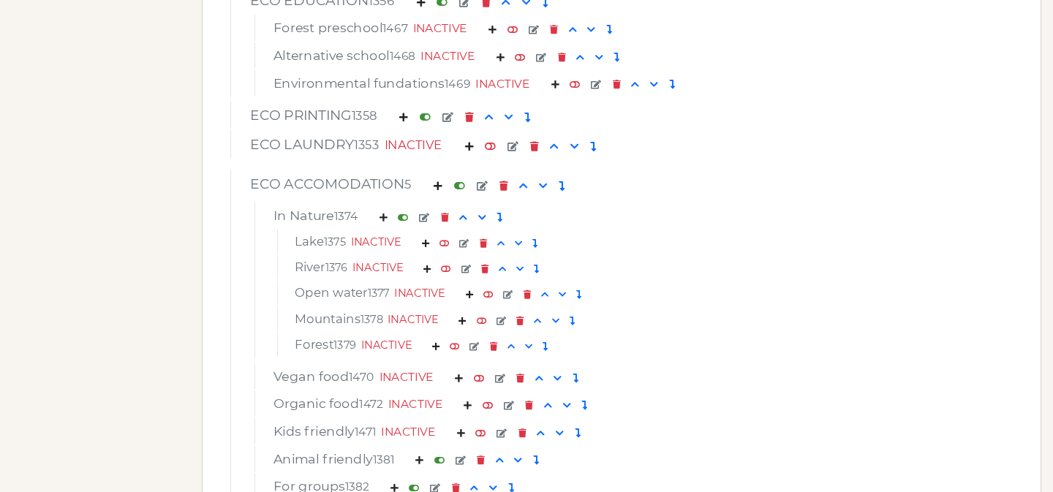
scroll to position [4734, 0]
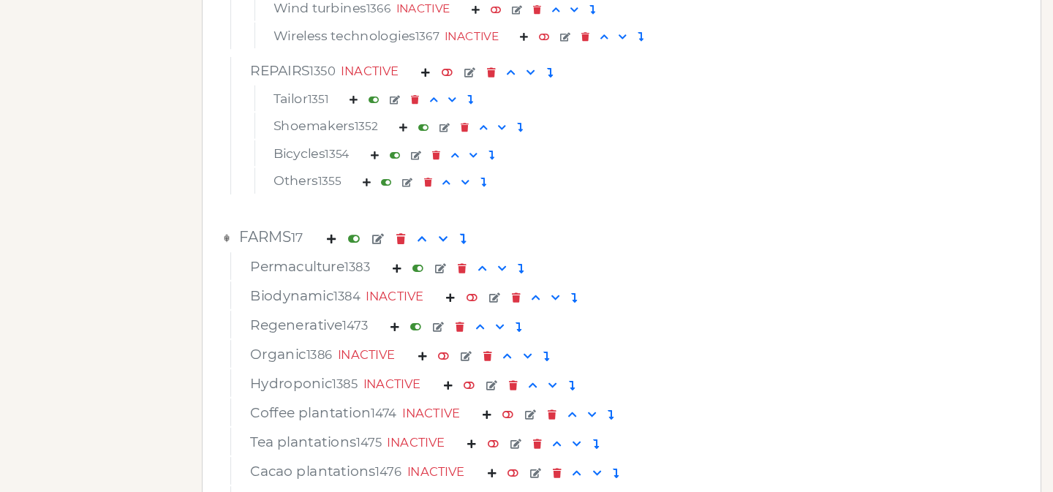
scroll to position [5460, 0]
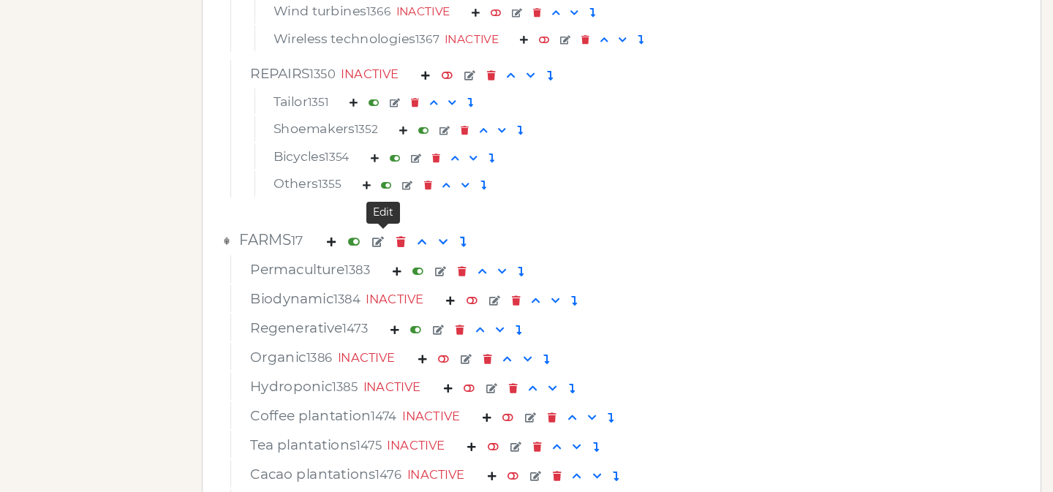
click at [384, 240] on em at bounding box center [378, 242] width 12 height 10
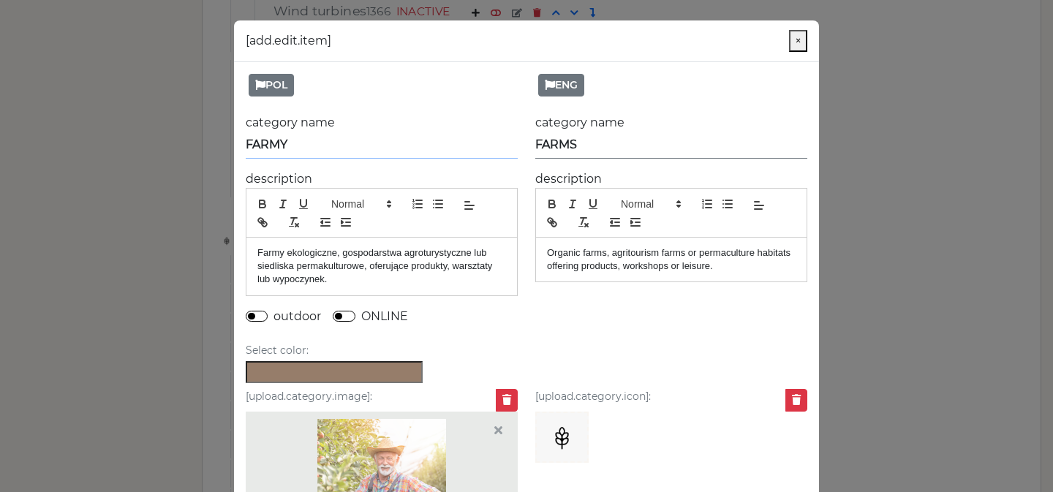
click at [378, 140] on input "FARMY" at bounding box center [382, 145] width 272 height 27
type input "SIEDLISKA"
click at [591, 141] on input "FARMS" at bounding box center [671, 145] width 272 height 27
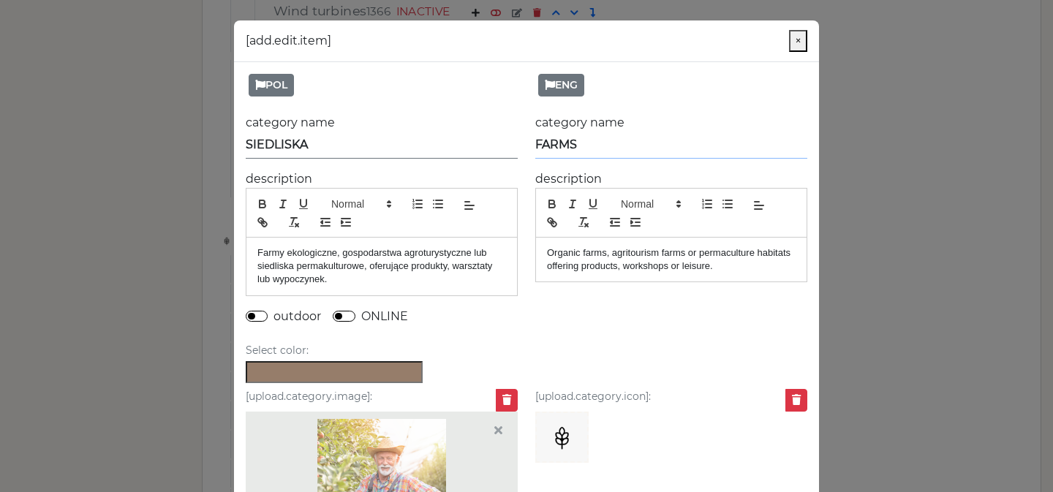
click at [591, 141] on input "FARMS" at bounding box center [671, 145] width 272 height 27
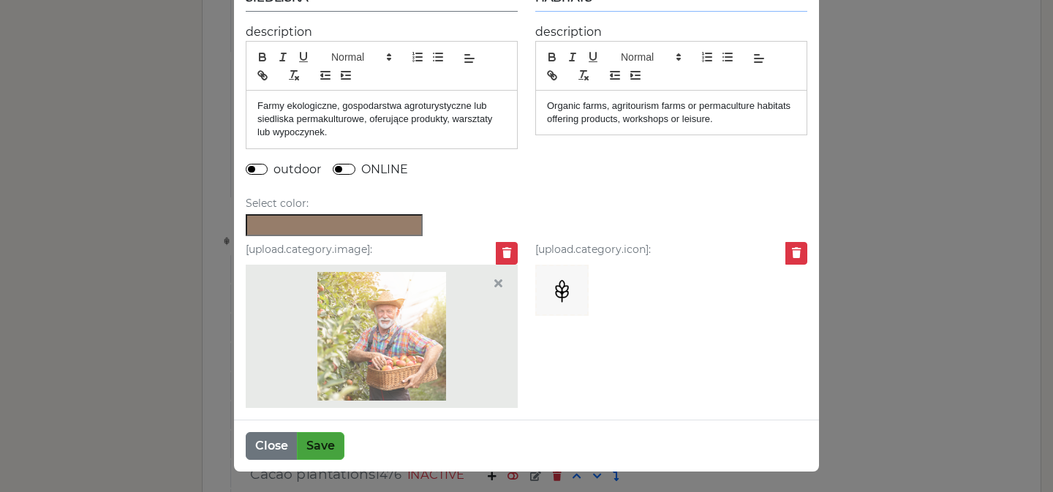
type input "HABITATS"
click at [326, 451] on button "Save" at bounding box center [321, 446] width 48 height 28
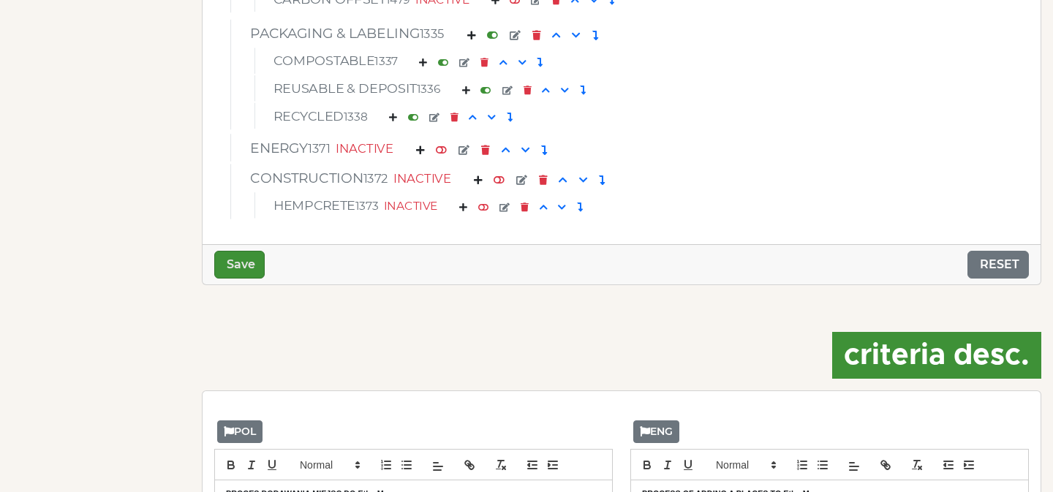
scroll to position [6138, 0]
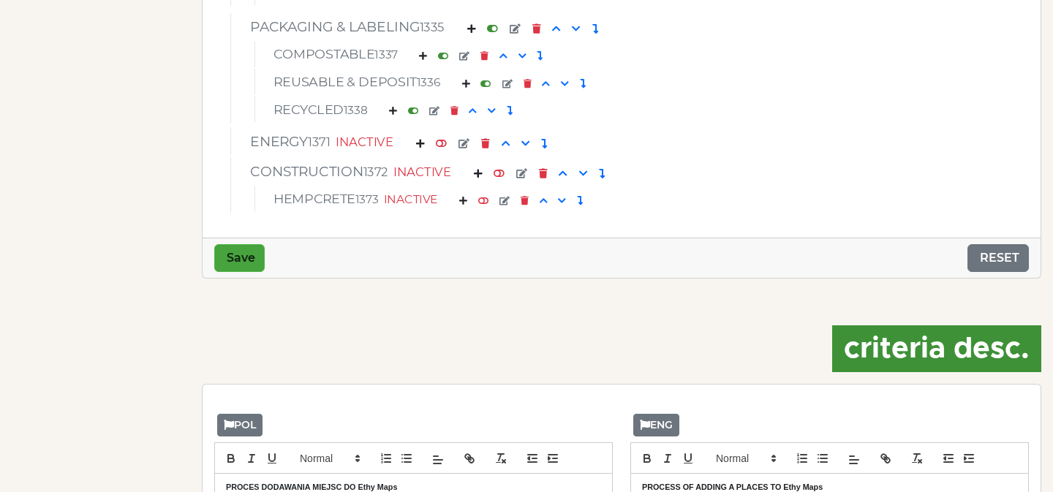
click at [234, 259] on button "Save" at bounding box center [239, 258] width 50 height 28
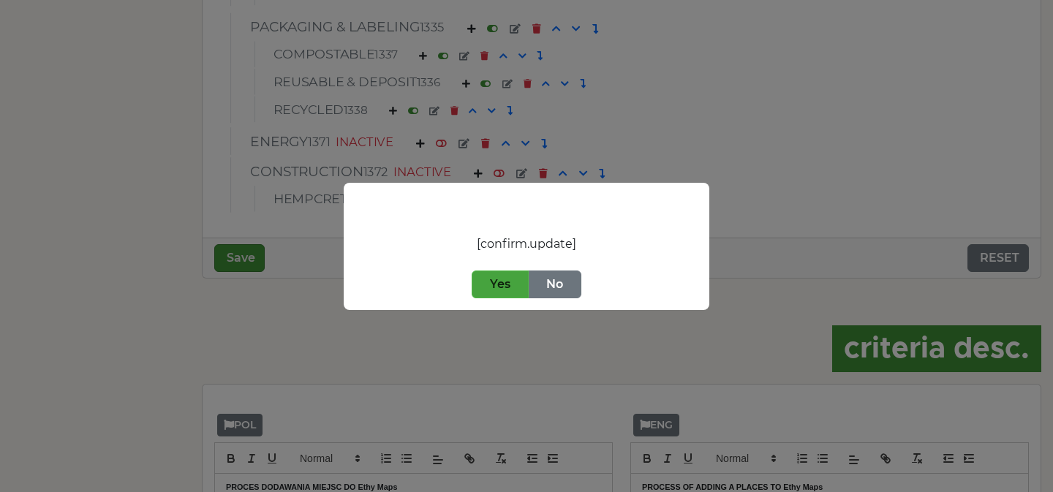
click at [493, 293] on button "Yes" at bounding box center [500, 284] width 57 height 28
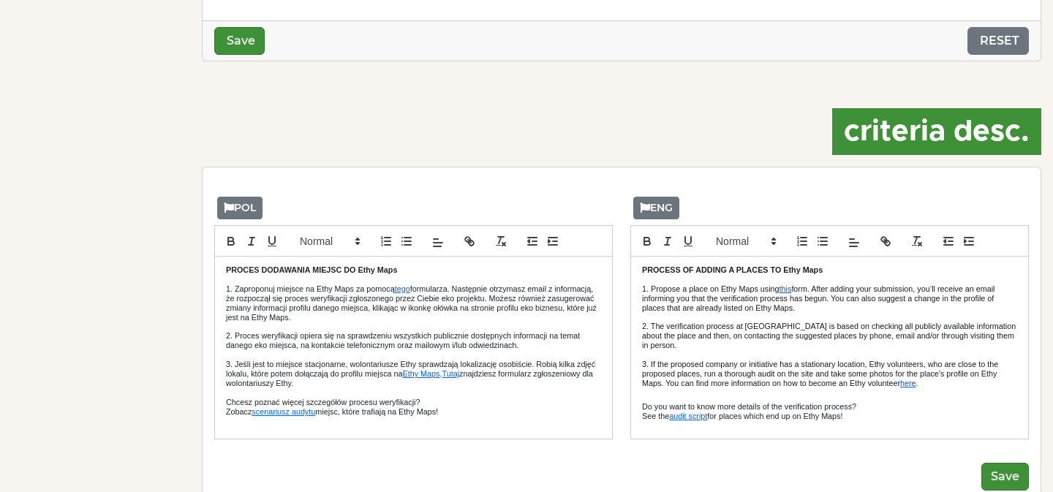
scroll to position [6401, 0]
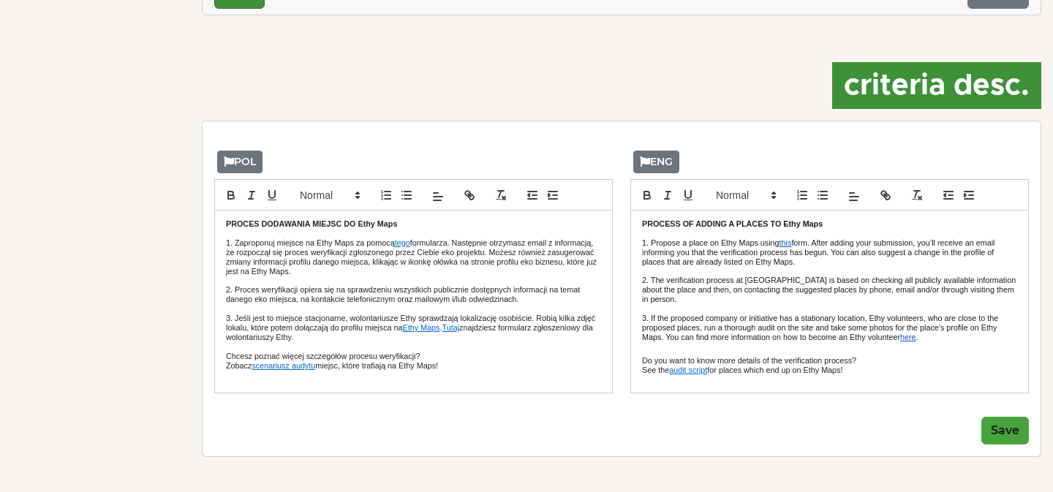
click at [1001, 435] on button "Save" at bounding box center [1005, 431] width 48 height 28
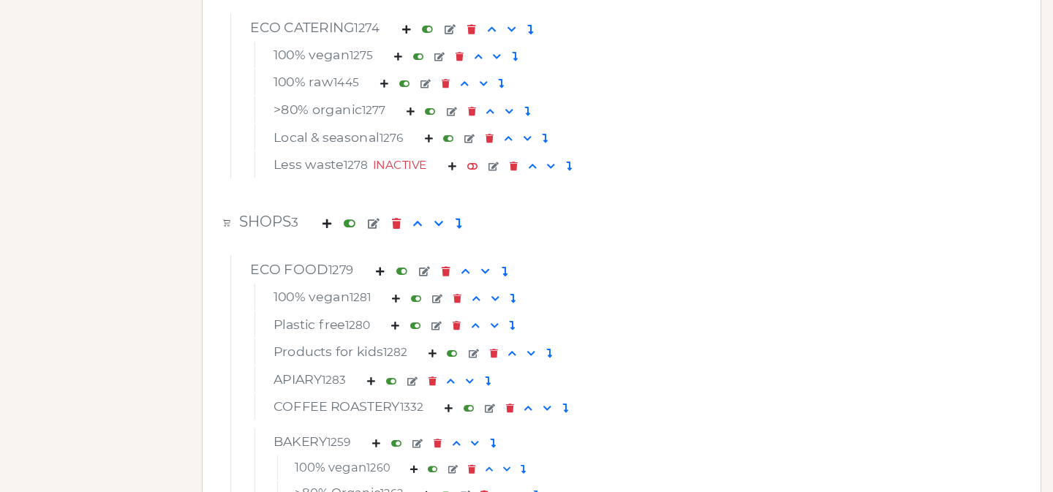
scroll to position [1036, 0]
